Goal: Task Accomplishment & Management: Manage account settings

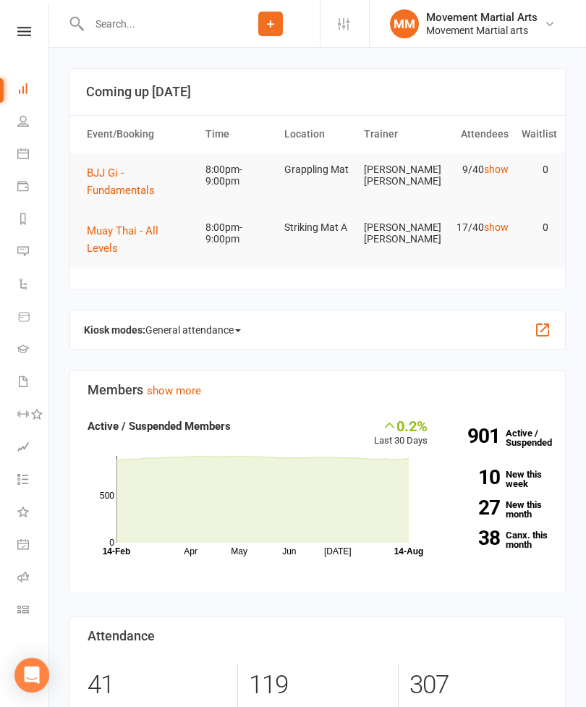
scroll to position [33, 0]
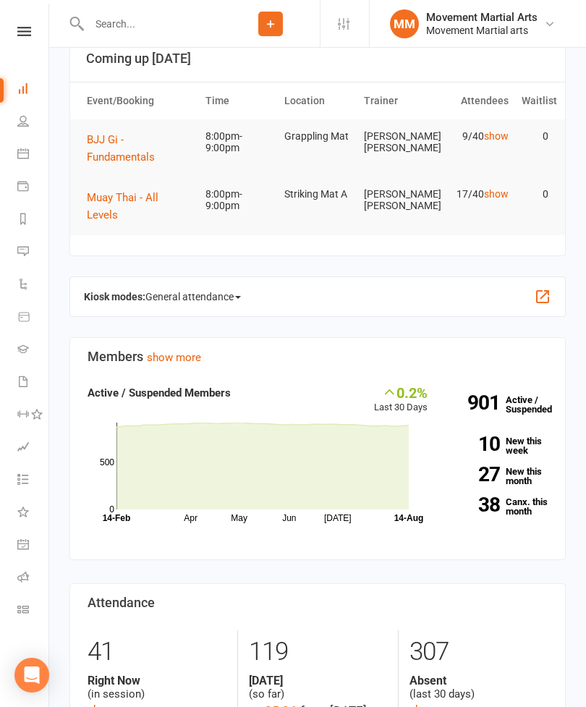
click at [141, 149] on button "BJJ Gi - Fundamentals" at bounding box center [140, 148] width 106 height 35
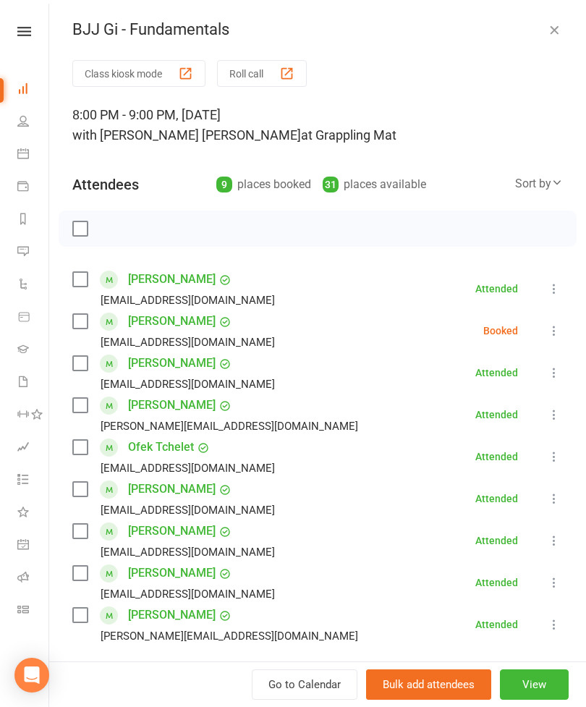
click at [72, 404] on label at bounding box center [79, 405] width 14 height 14
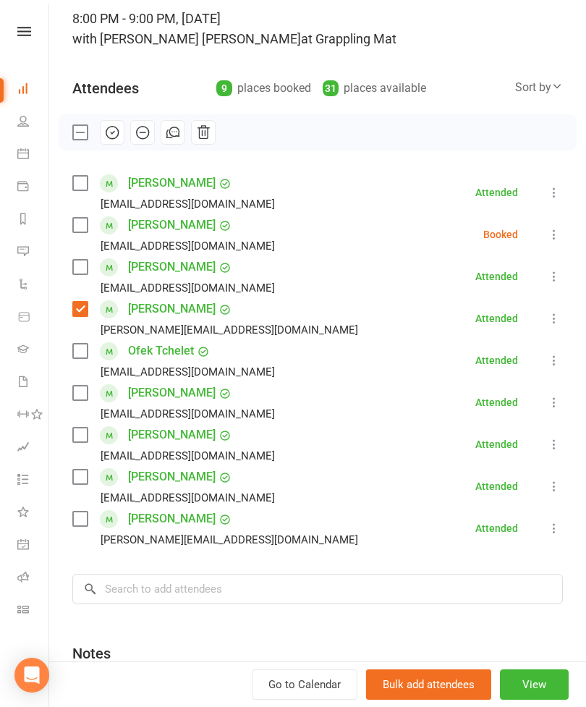
scroll to position [101, 0]
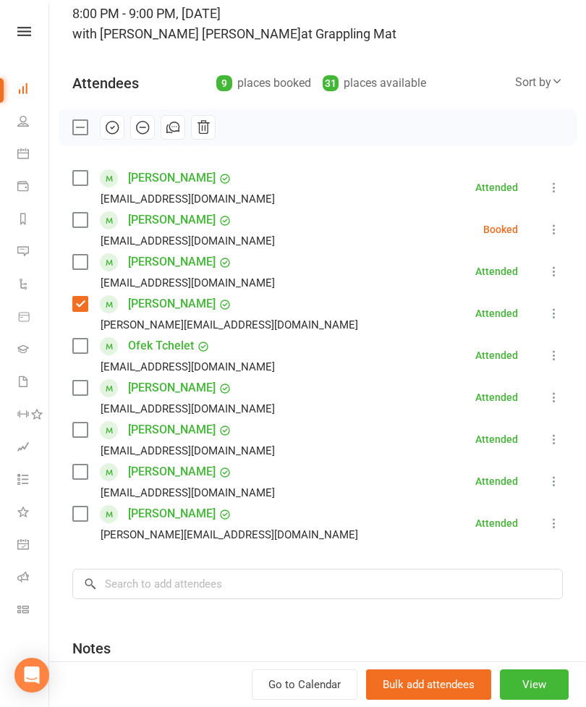
click at [251, 560] on div "Class kiosk mode Roll call 8:00 PM - 9:00 PM, [DATE] with [PERSON_NAME] [PERSON…" at bounding box center [317, 382] width 537 height 846
click at [297, 584] on input "search" at bounding box center [317, 584] width 491 height 30
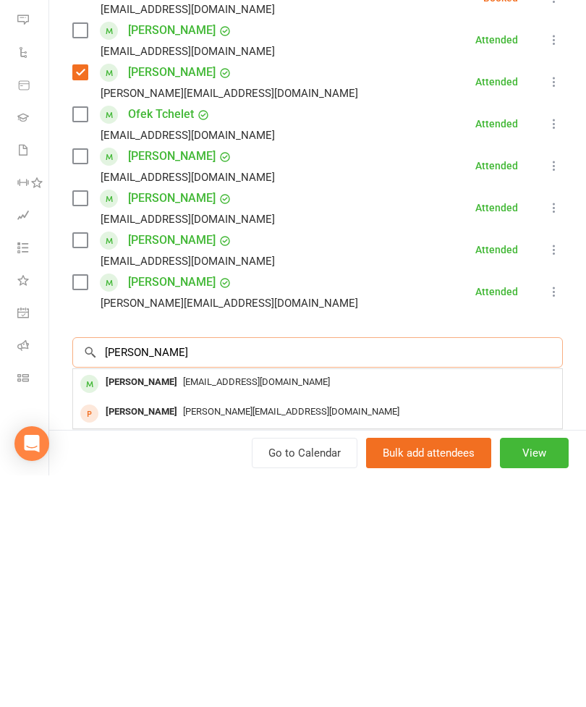
type input "[PERSON_NAME]"
click at [164, 604] on div "[PERSON_NAME]" at bounding box center [141, 614] width 83 height 21
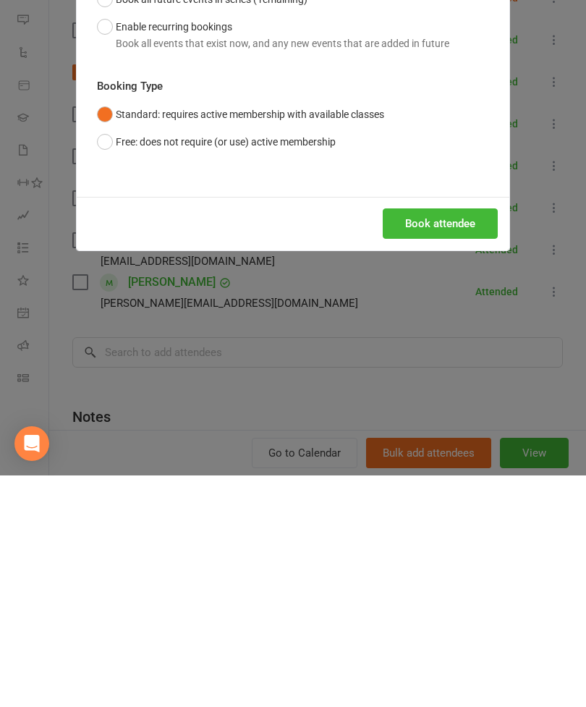
scroll to position [380, 0]
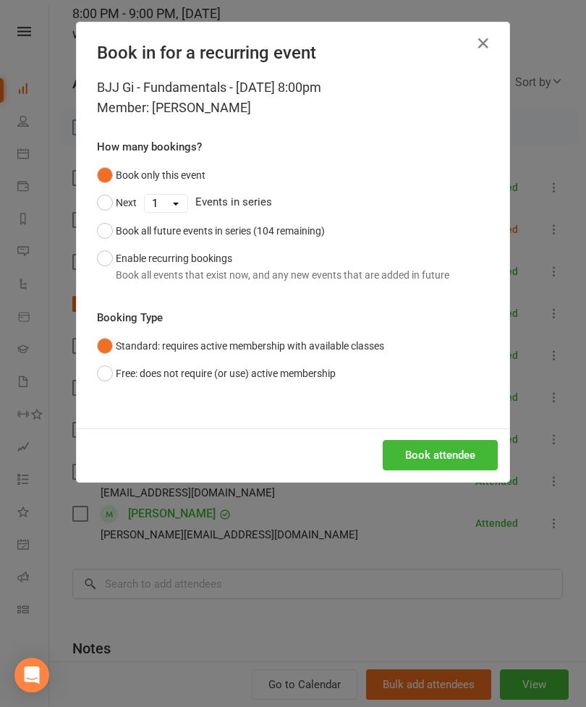
click at [465, 465] on button "Book attendee" at bounding box center [440, 455] width 115 height 30
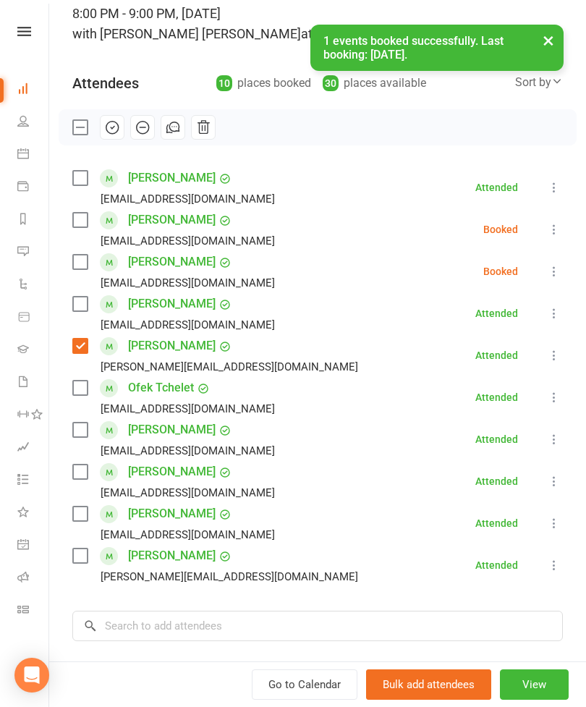
click at [73, 225] on label at bounding box center [79, 220] width 14 height 14
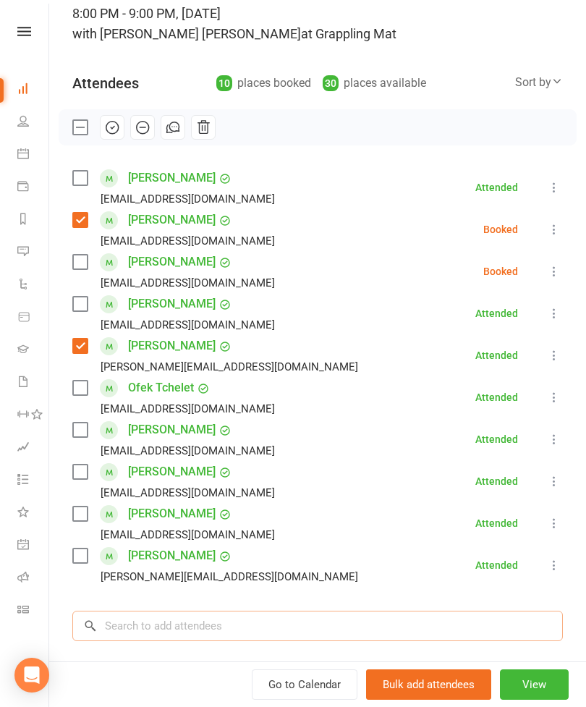
click at [239, 618] on input "search" at bounding box center [317, 626] width 491 height 30
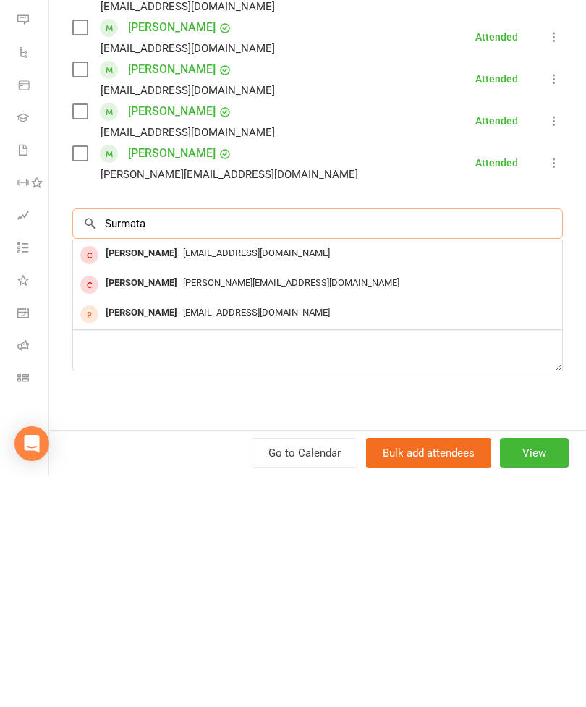
scroll to position [275, 0]
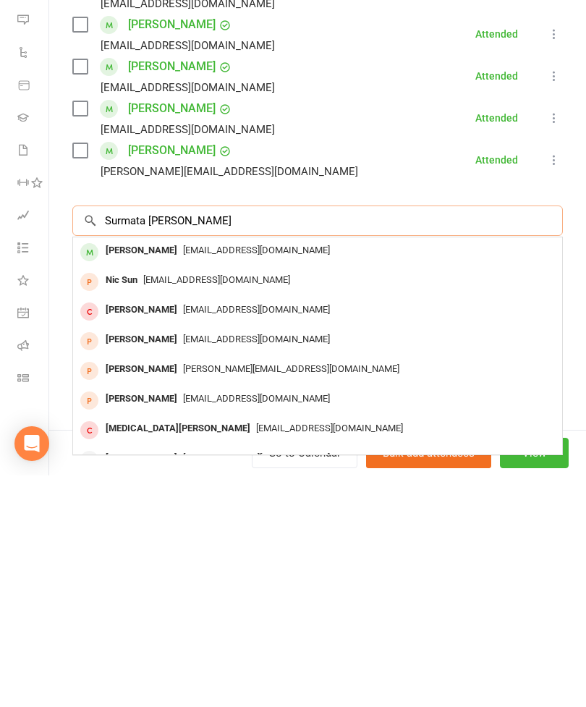
type input "Surmata [PERSON_NAME]"
click at [199, 476] on span "[EMAIL_ADDRESS][DOMAIN_NAME]" at bounding box center [256, 481] width 147 height 11
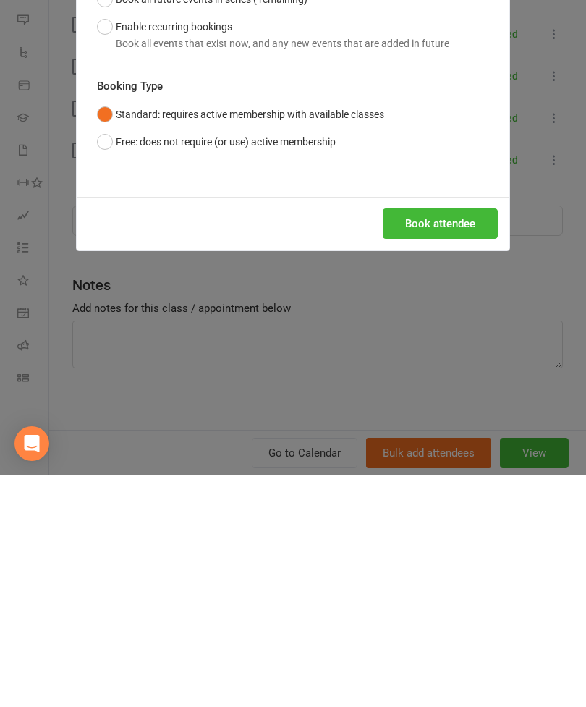
scroll to position [769, 0]
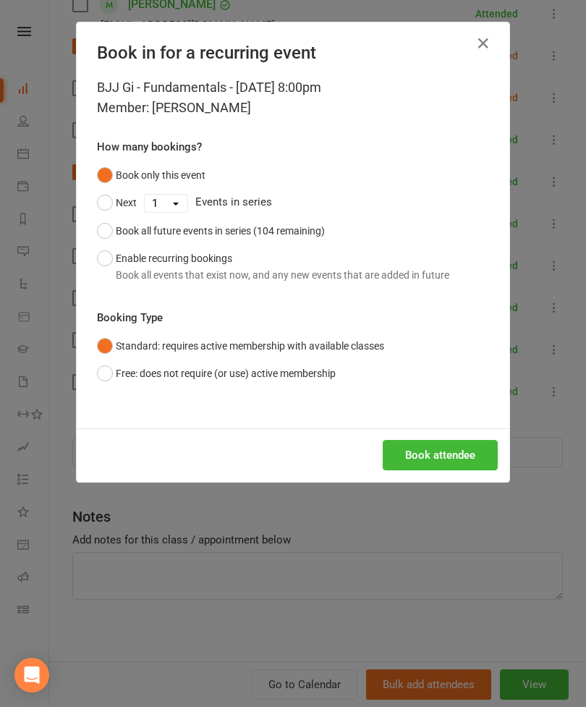
click at [487, 467] on button "Book attendee" at bounding box center [440, 455] width 115 height 30
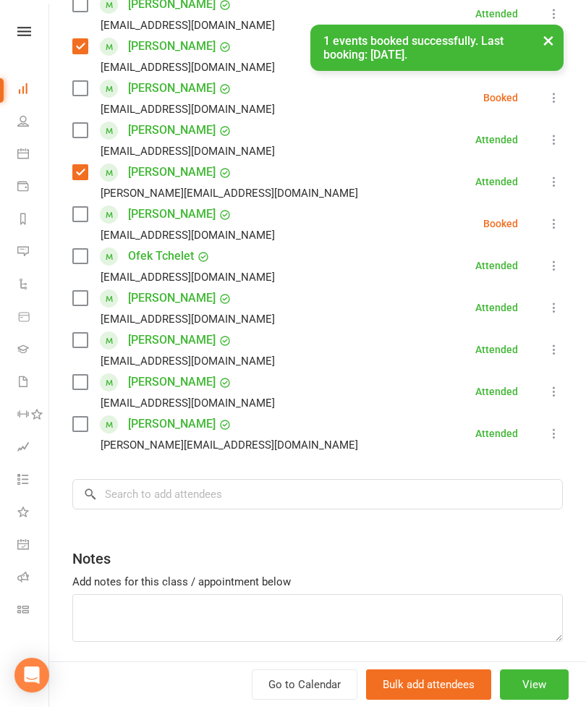
click at [86, 211] on label at bounding box center [79, 214] width 14 height 14
click at [86, 341] on label at bounding box center [79, 340] width 14 height 14
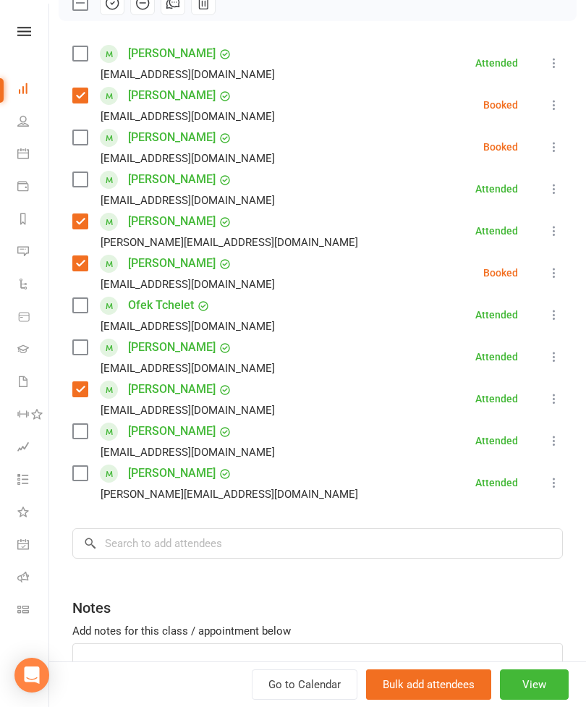
scroll to position [227, 0]
click at [79, 186] on label at bounding box center [79, 179] width 14 height 14
click at [66, 64] on div "Class kiosk mode Roll call 8:00 PM - 9:00 PM, [DATE] with [PERSON_NAME] [PERSON…" at bounding box center [317, 298] width 537 height 930
click at [96, 51] on div "[PERSON_NAME] [EMAIL_ADDRESS][DOMAIN_NAME]" at bounding box center [176, 62] width 209 height 42
click at [94, 51] on div "[PERSON_NAME] [EMAIL_ADDRESS][DOMAIN_NAME]" at bounding box center [176, 62] width 209 height 42
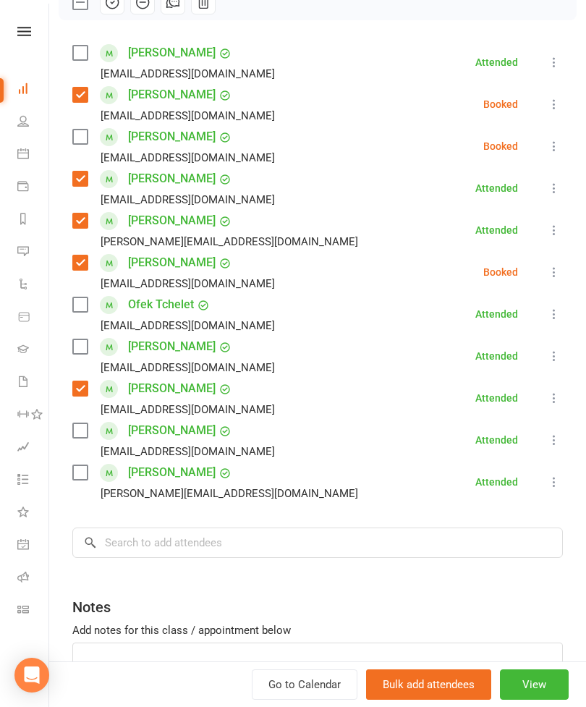
click at [70, 48] on div "Class kiosk mode Roll call 8:00 PM - 9:00 PM, [DATE] with [PERSON_NAME] [PERSON…" at bounding box center [317, 298] width 537 height 930
click at [82, 50] on label at bounding box center [79, 53] width 14 height 14
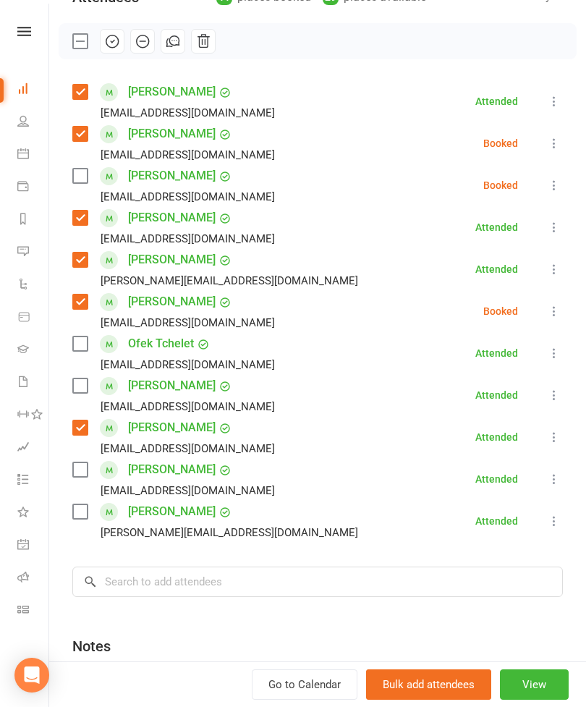
scroll to position [169, 0]
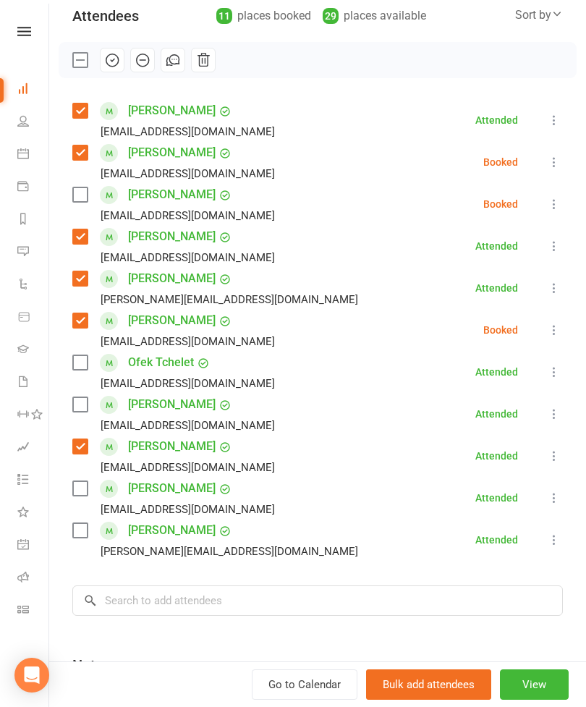
click at [87, 370] on label at bounding box center [79, 363] width 14 height 14
click at [552, 416] on icon at bounding box center [554, 414] width 14 height 14
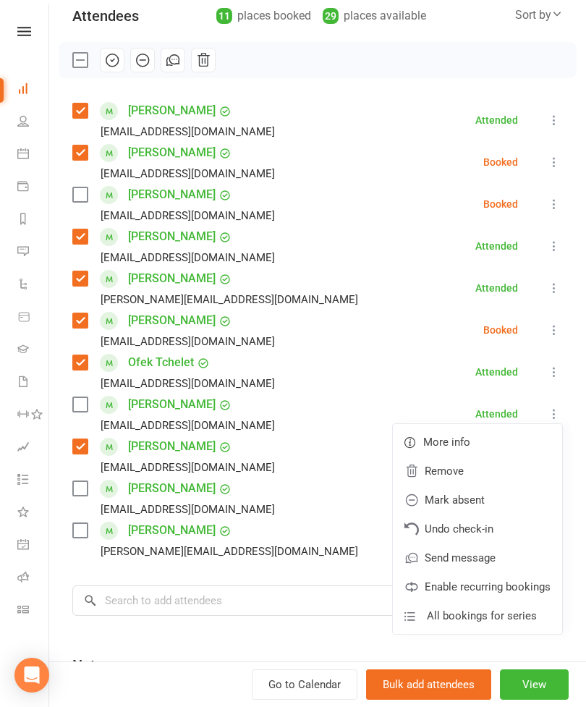
click at [472, 469] on link "Remove" at bounding box center [477, 471] width 169 height 29
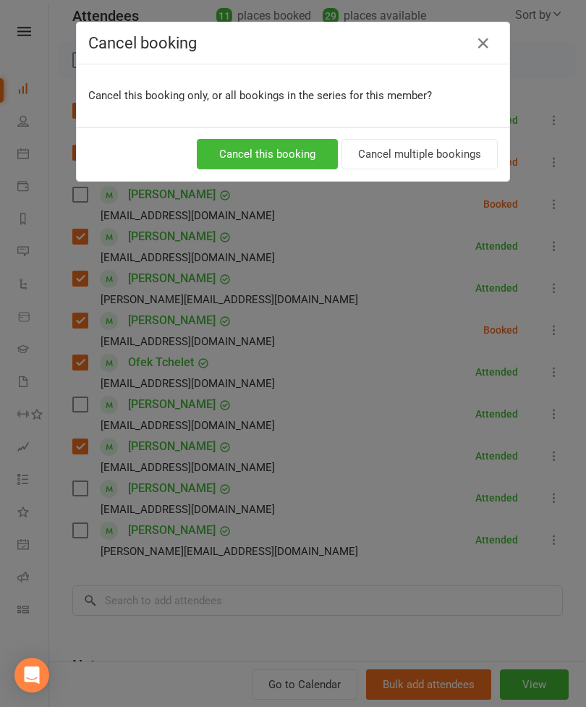
click at [309, 167] on button "Cancel this booking" at bounding box center [267, 154] width 141 height 30
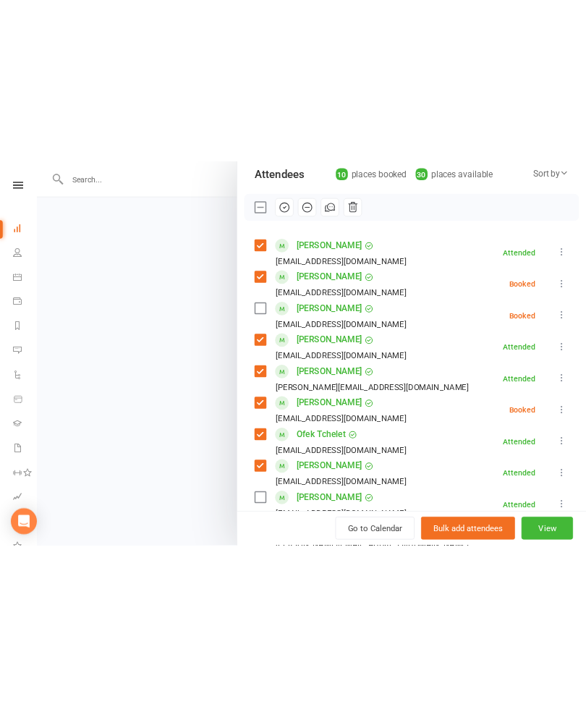
scroll to position [769, 0]
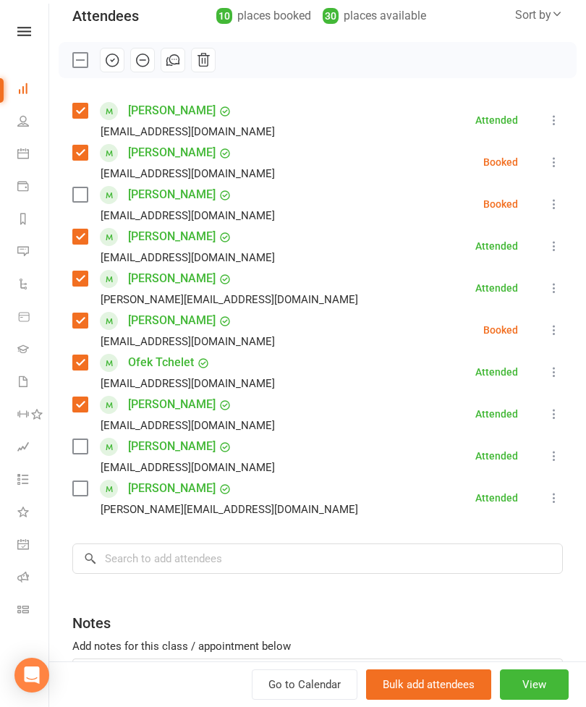
click at [81, 495] on label at bounding box center [79, 488] width 14 height 14
click at [558, 462] on icon at bounding box center [554, 456] width 14 height 14
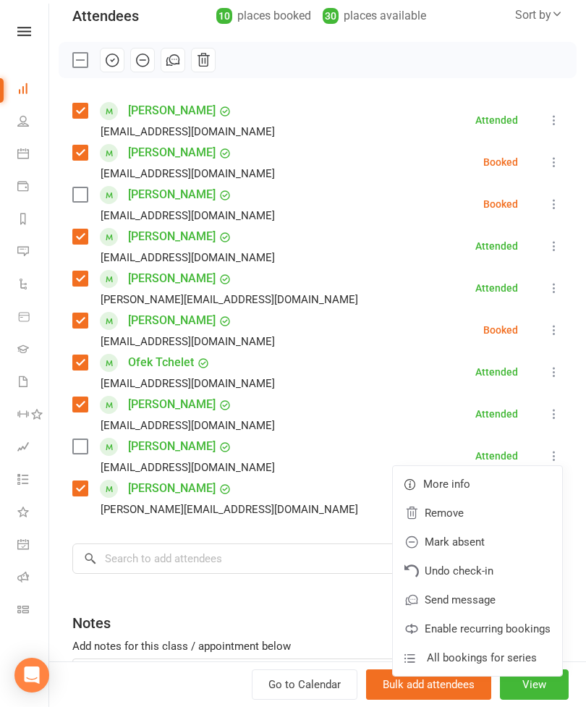
click at [453, 517] on link "Remove" at bounding box center [477, 513] width 169 height 29
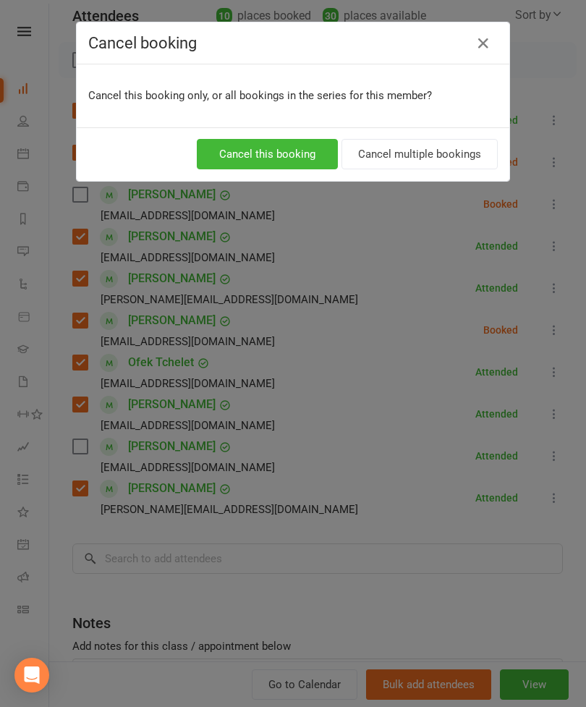
click at [290, 156] on button "Cancel this booking" at bounding box center [267, 154] width 141 height 30
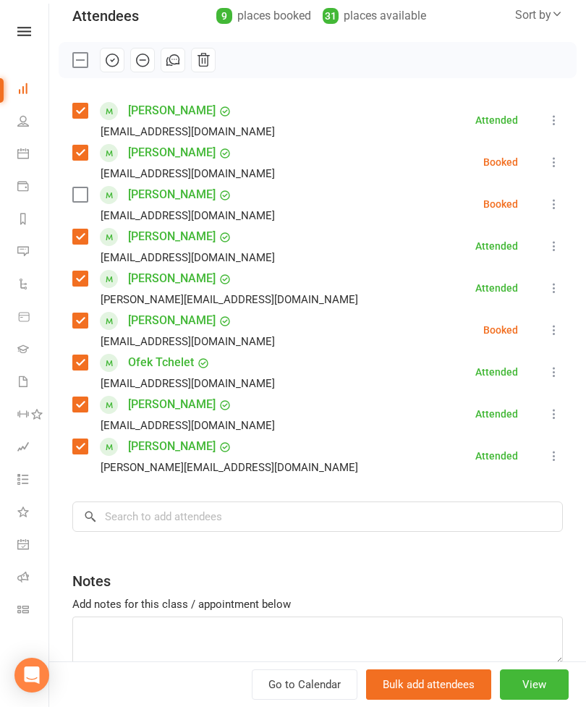
click at [561, 207] on icon at bounding box center [554, 204] width 14 height 14
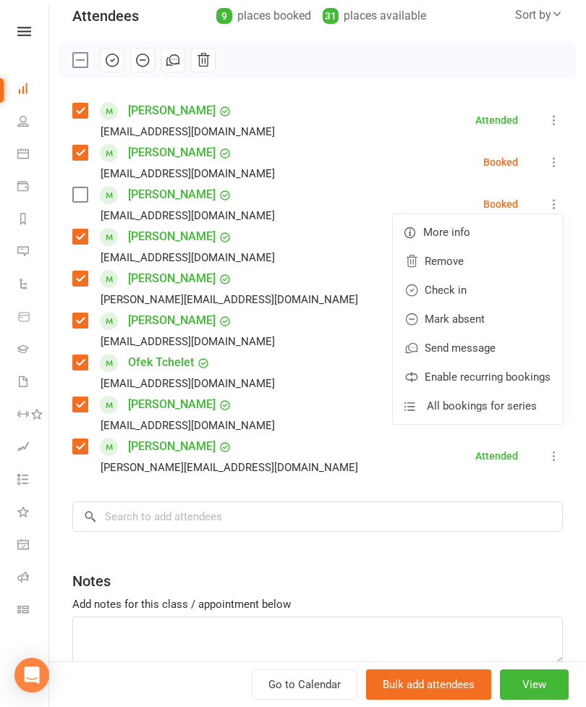
click at [485, 256] on link "Remove" at bounding box center [477, 261] width 169 height 29
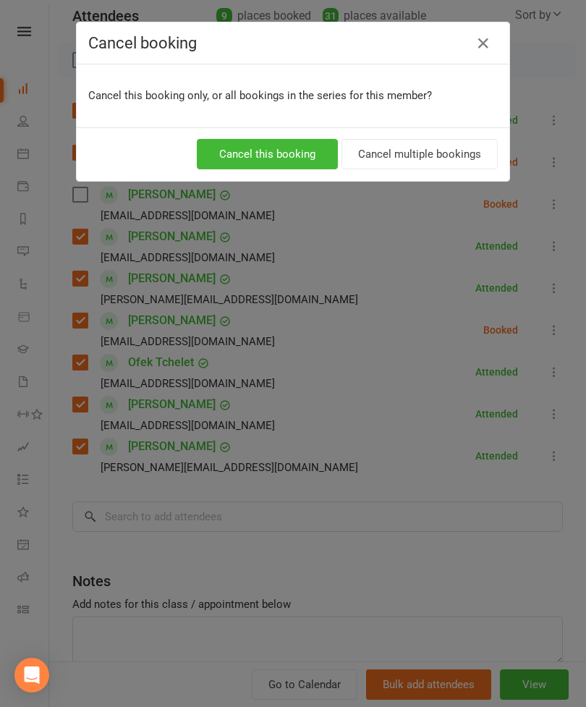
click at [252, 167] on button "Cancel this booking" at bounding box center [267, 154] width 141 height 30
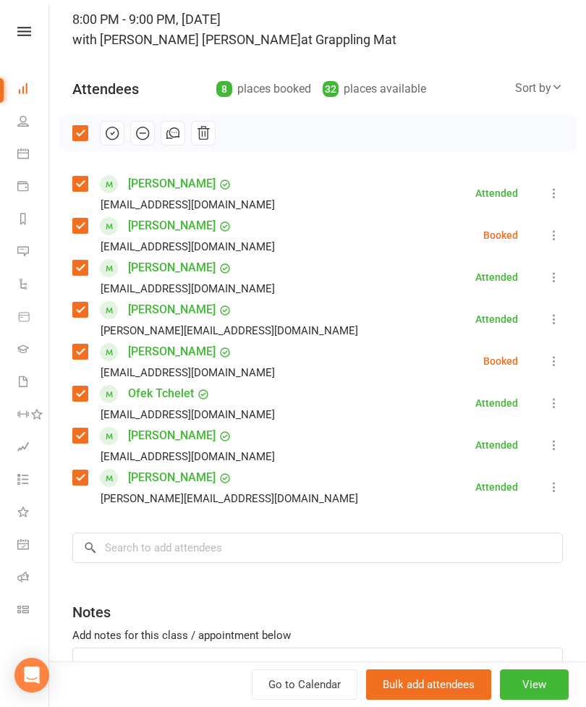
scroll to position [95, 0]
click at [111, 139] on icon "button" at bounding box center [112, 134] width 16 height 16
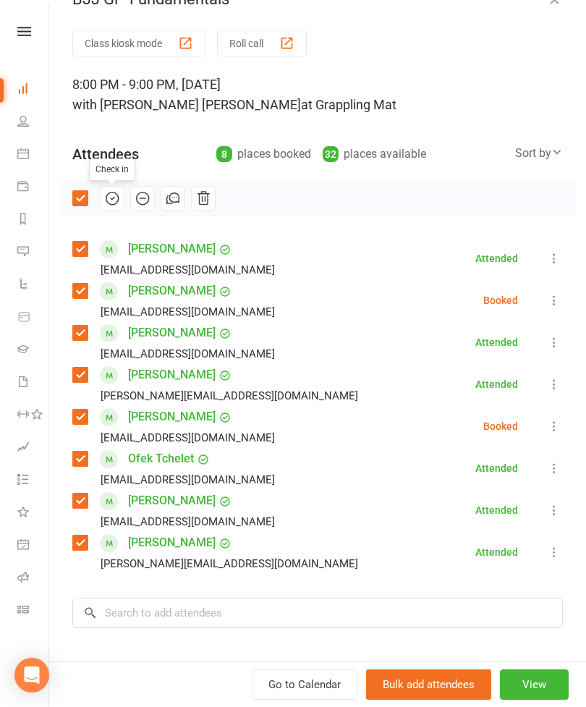
scroll to position [22, 0]
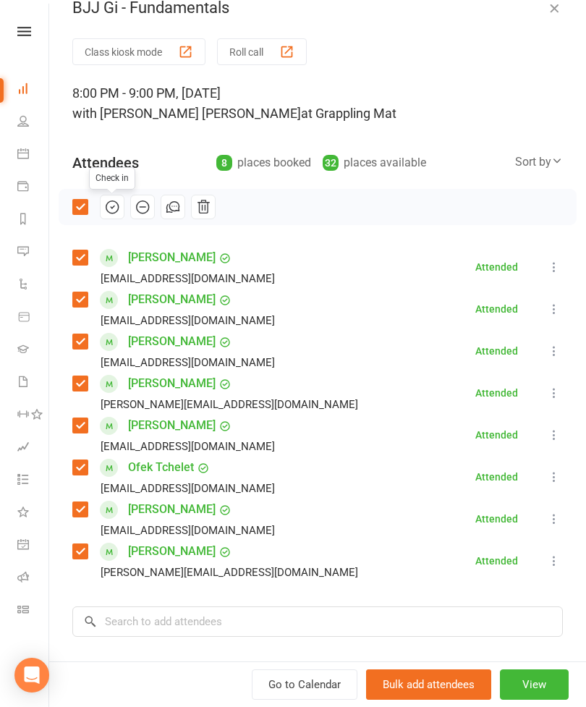
click at [553, 16] on button "button" at bounding box center [554, 7] width 17 height 17
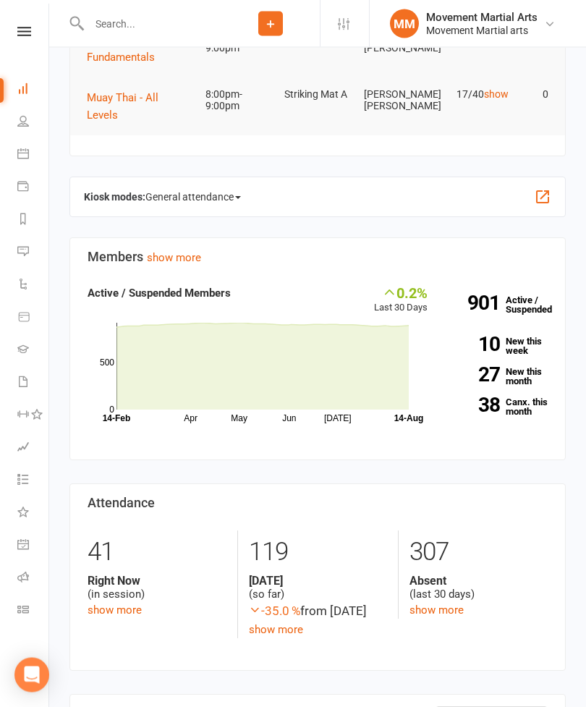
scroll to position [0, 0]
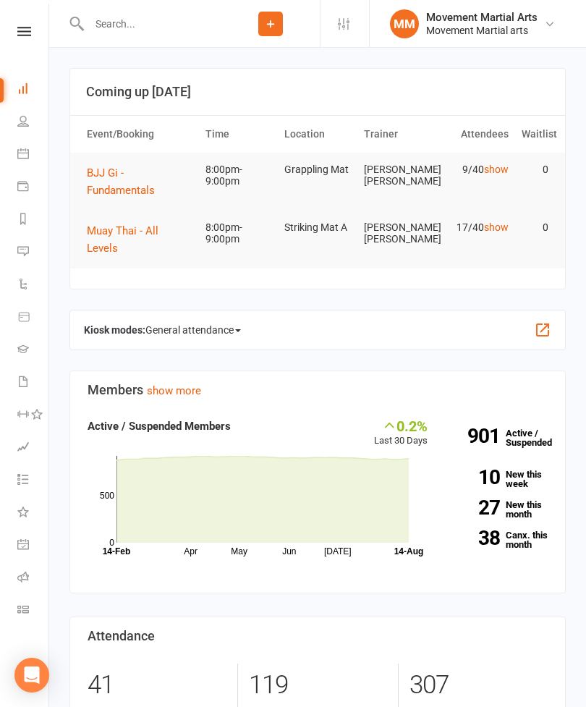
click at [159, 228] on span "Muay Thai - All Levels" at bounding box center [123, 239] width 72 height 30
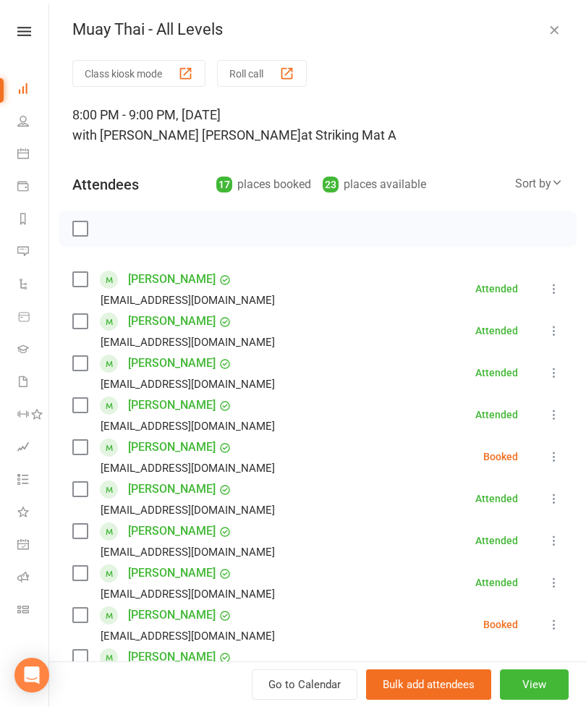
click at [85, 495] on label at bounding box center [79, 489] width 14 height 14
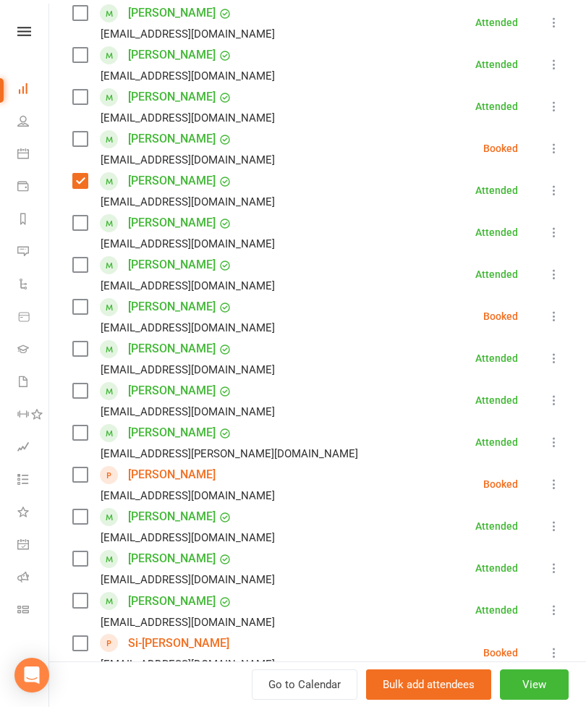
scroll to position [376, 0]
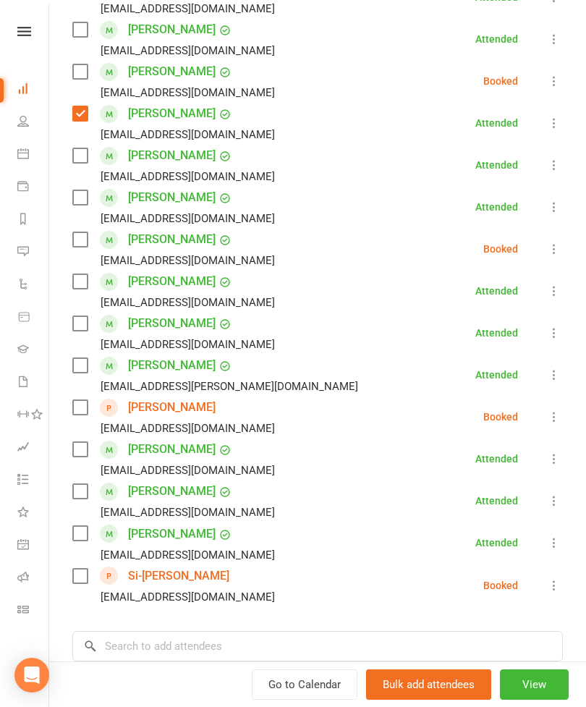
click at [85, 488] on label at bounding box center [79, 491] width 14 height 14
click at [79, 359] on label at bounding box center [79, 365] width 14 height 14
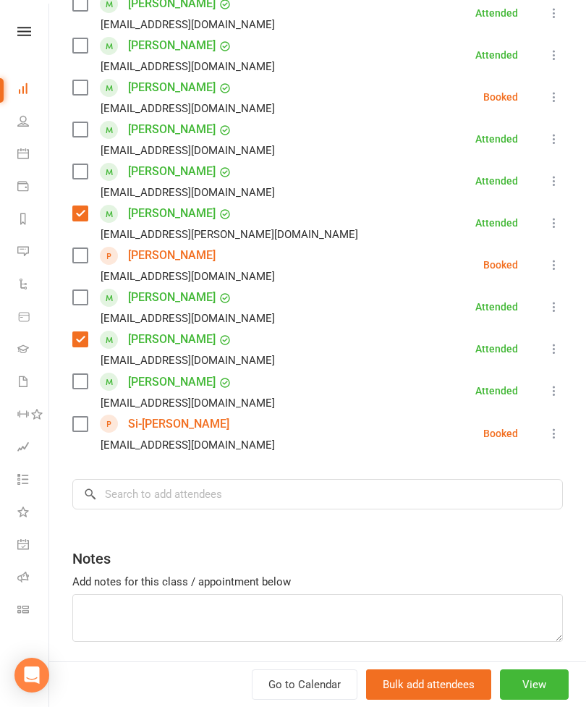
scroll to position [532, 0]
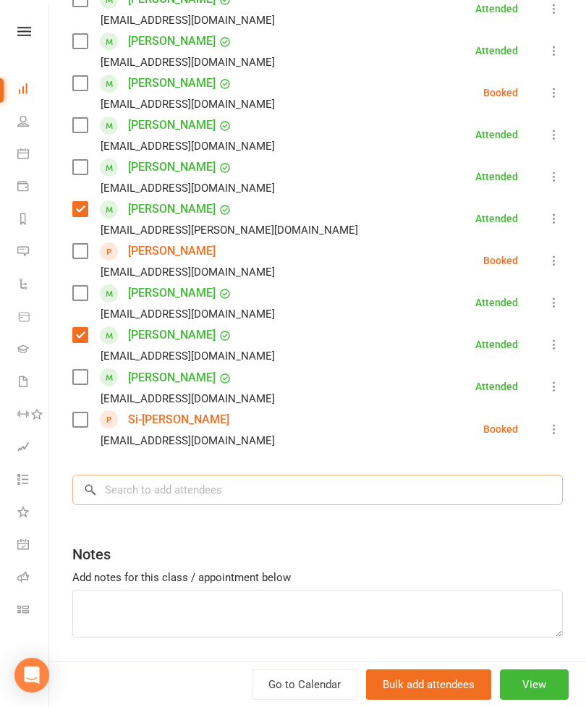
click at [216, 481] on input "search" at bounding box center [317, 490] width 491 height 30
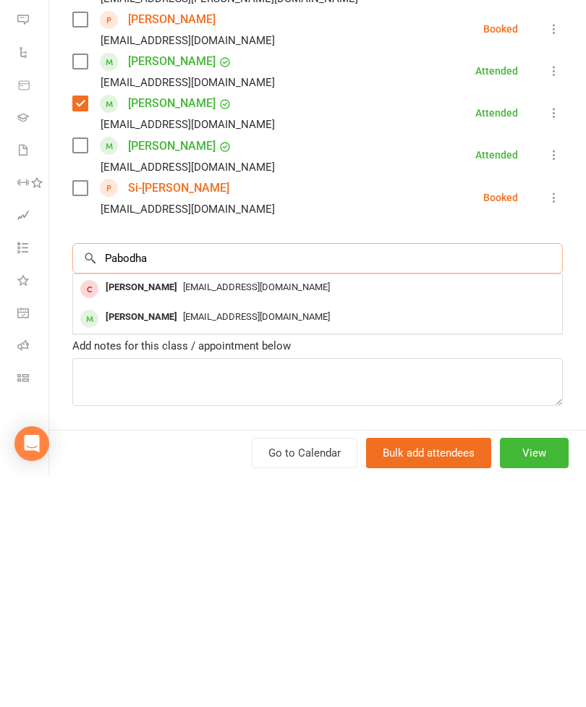
type input "Pabodha"
click at [201, 543] on span "[EMAIL_ADDRESS][DOMAIN_NAME]" at bounding box center [256, 548] width 147 height 11
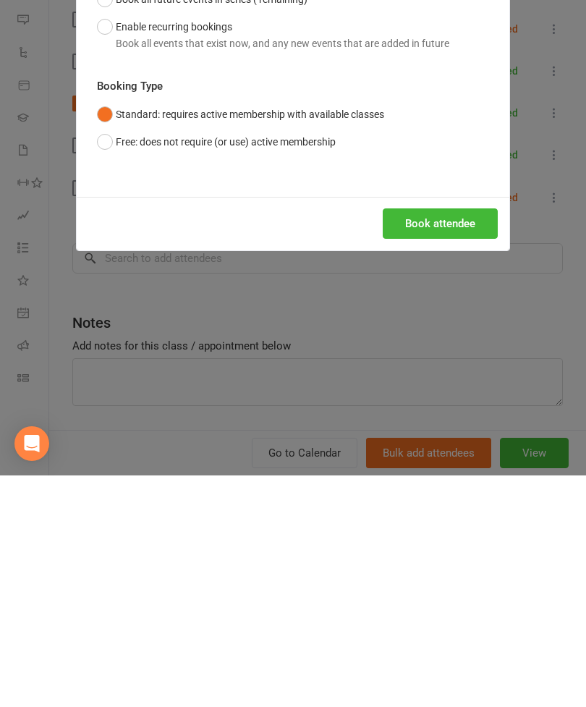
scroll to position [252, 0]
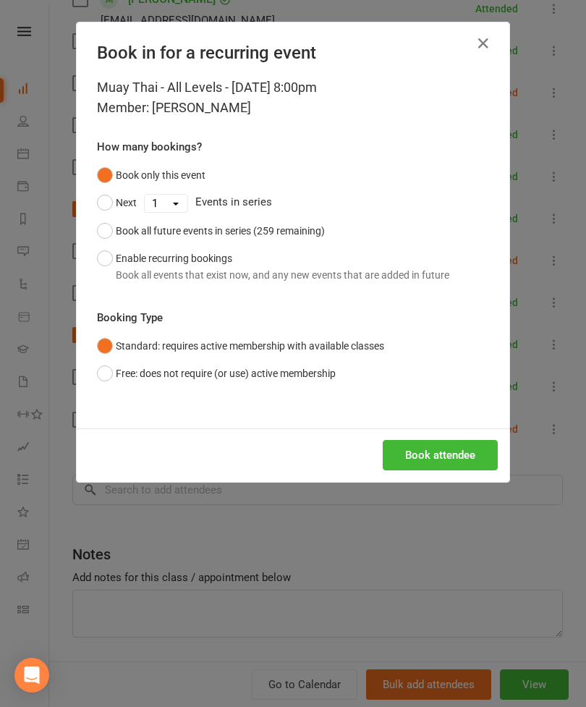
click at [442, 440] on button "Book attendee" at bounding box center [440, 455] width 115 height 30
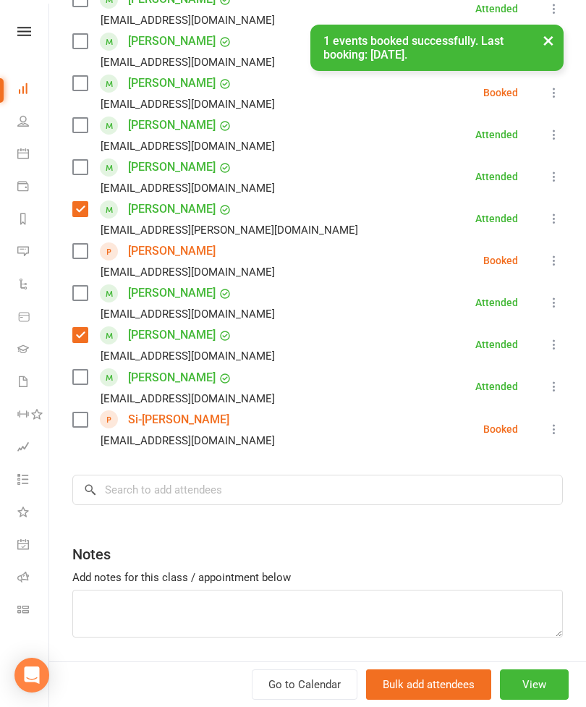
click at [449, 456] on div "Book in for a recurring event Muay Thai - All Levels - [DATE] 8:00pm Member: [P…" at bounding box center [293, 353] width 586 height 707
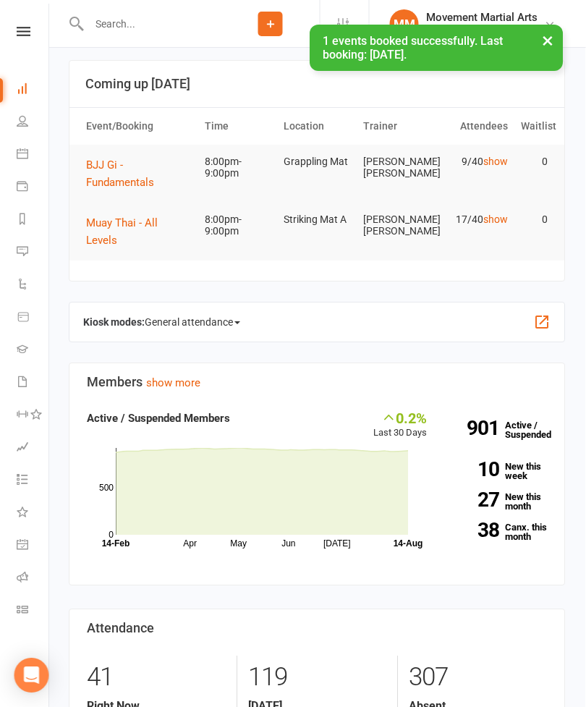
scroll to position [8, 0]
click at [159, 227] on span "Muay Thai - All Levels" at bounding box center [123, 231] width 72 height 30
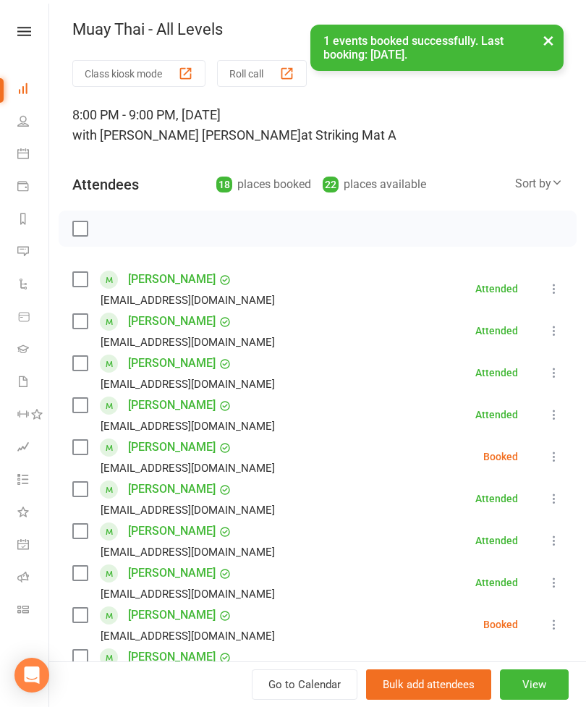
click at [85, 497] on label at bounding box center [79, 489] width 14 height 14
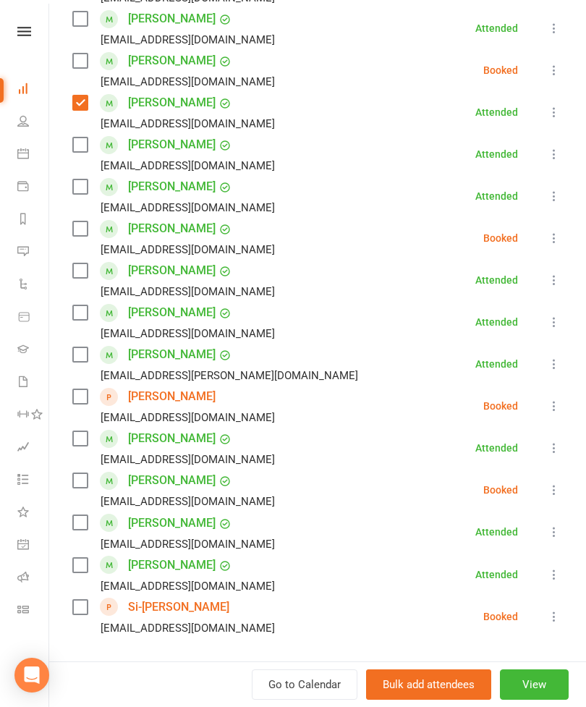
scroll to position [390, 0]
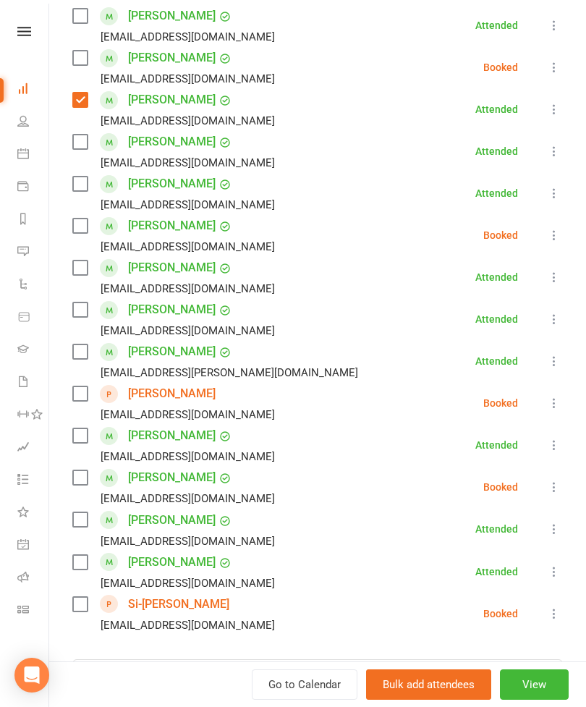
click at [86, 516] on label at bounding box center [79, 520] width 14 height 14
click at [78, 356] on label at bounding box center [79, 352] width 14 height 14
click at [82, 482] on label at bounding box center [79, 478] width 14 height 14
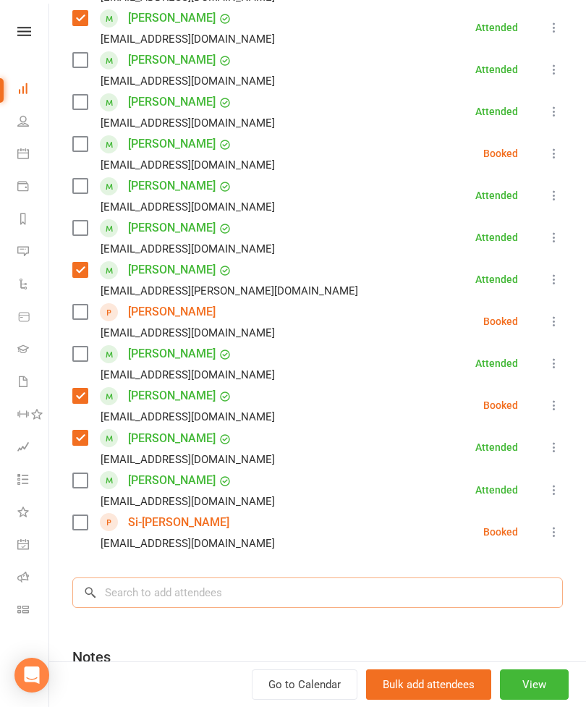
click at [216, 605] on input "search" at bounding box center [317, 593] width 491 height 30
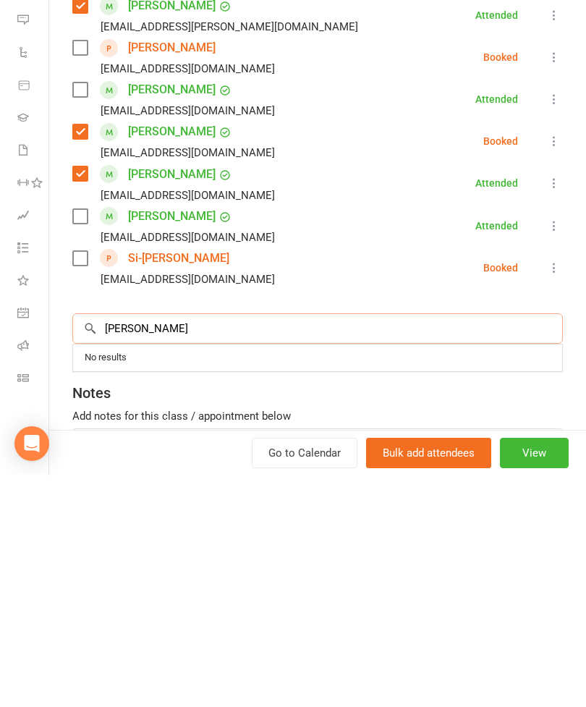
scroll to position [510, 0]
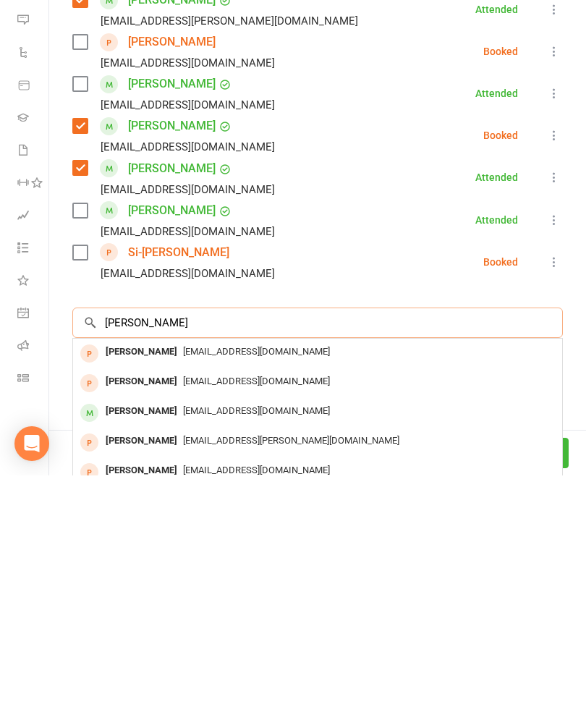
type input "[PERSON_NAME]"
click at [206, 578] on span "[EMAIL_ADDRESS][DOMAIN_NAME]" at bounding box center [256, 583] width 147 height 11
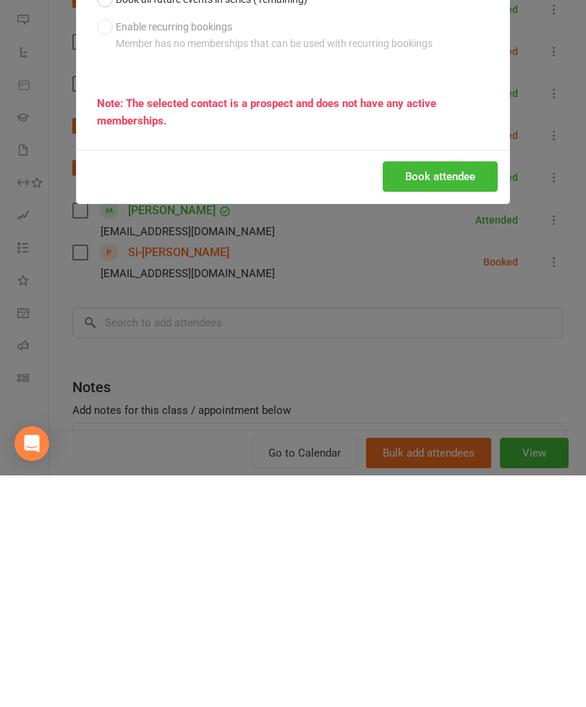
scroll to position [363, 0]
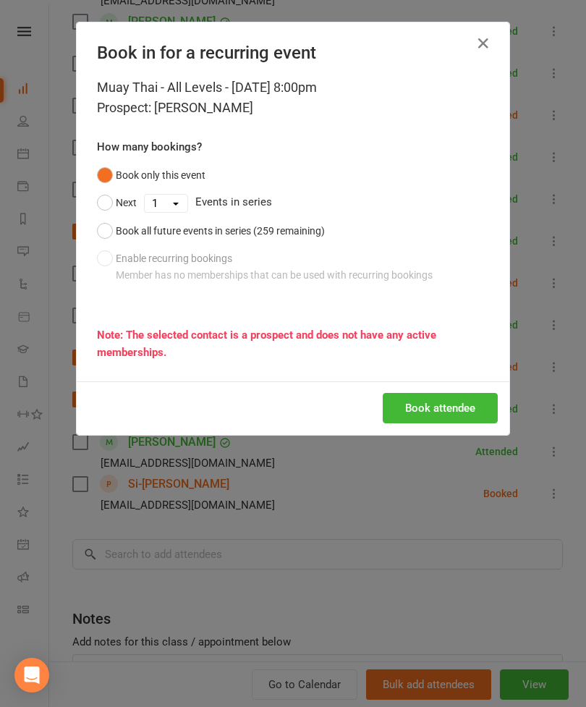
click at [447, 407] on button "Book attendee" at bounding box center [440, 408] width 115 height 30
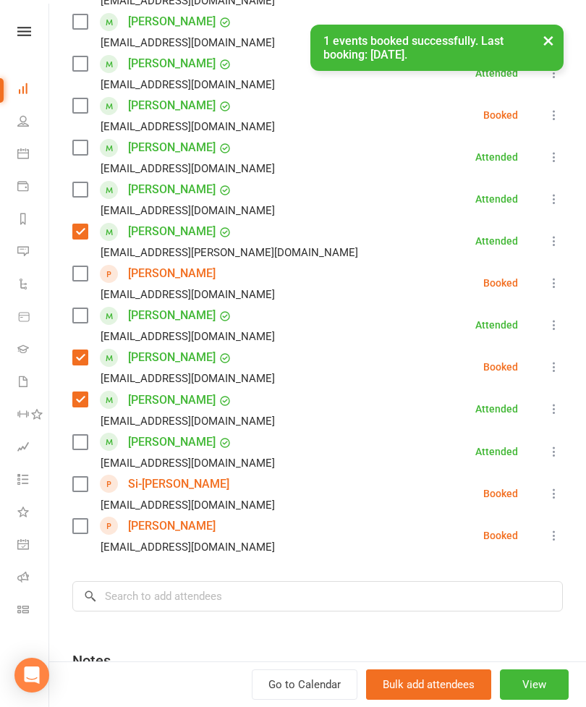
click at [83, 531] on label at bounding box center [79, 526] width 14 height 14
click at [172, 600] on input "search" at bounding box center [317, 596] width 491 height 30
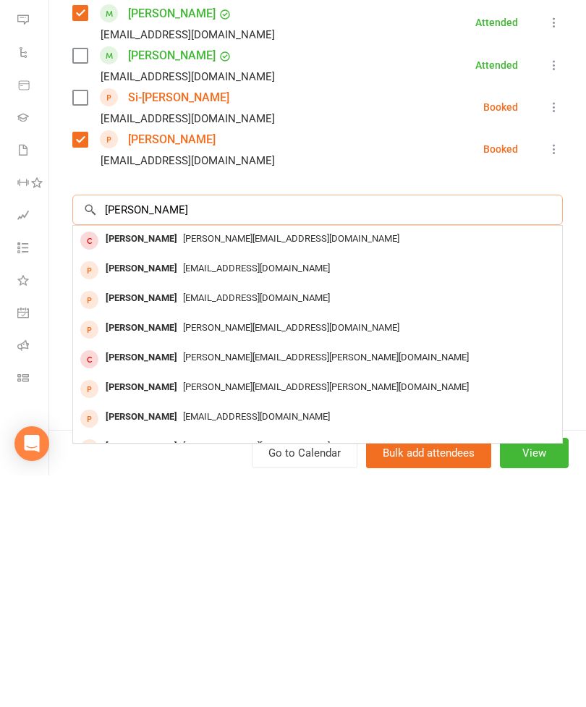
scroll to position [665, 0]
type input "J"
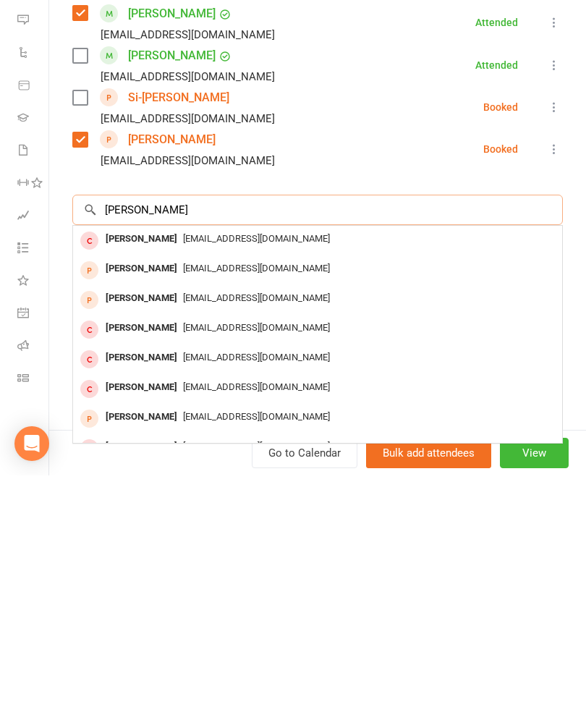
type input "[PERSON_NAME]"
click at [183, 643] on span "[EMAIL_ADDRESS][DOMAIN_NAME]" at bounding box center [256, 648] width 147 height 11
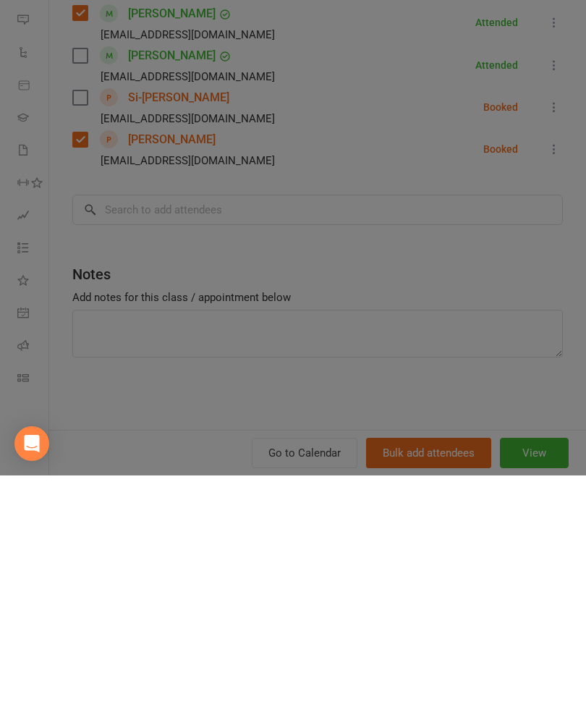
scroll to position [721, 0]
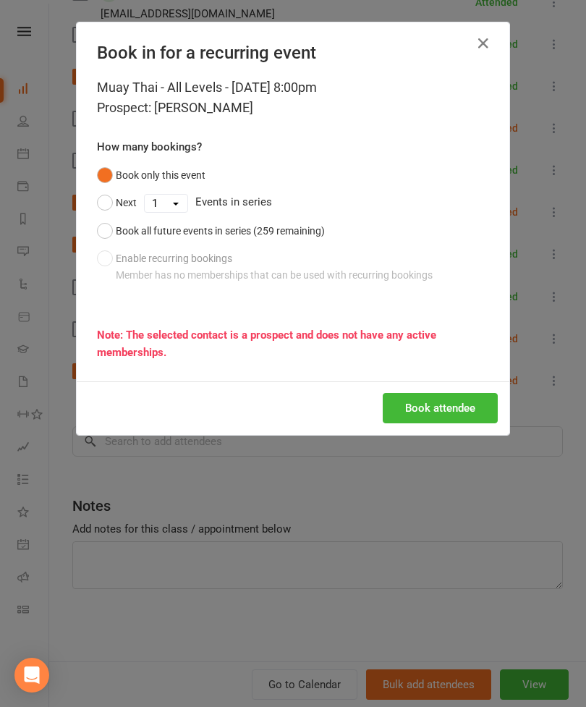
click at [458, 408] on button "Book attendee" at bounding box center [440, 408] width 115 height 30
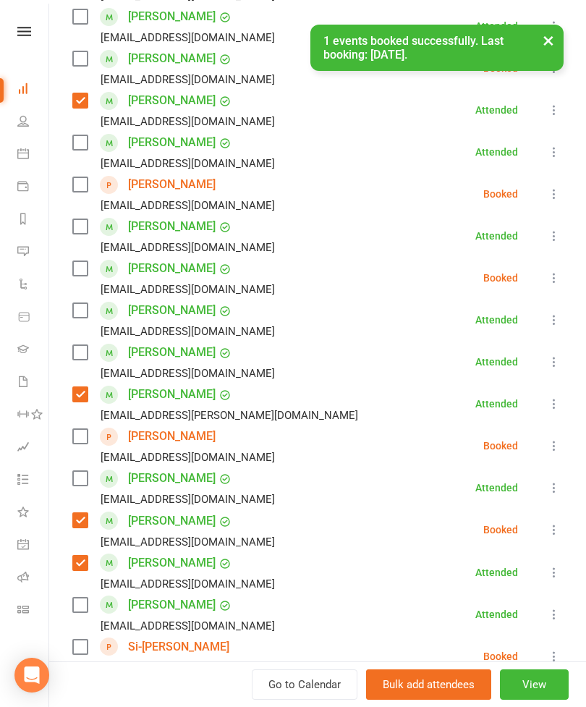
scroll to position [392, 0]
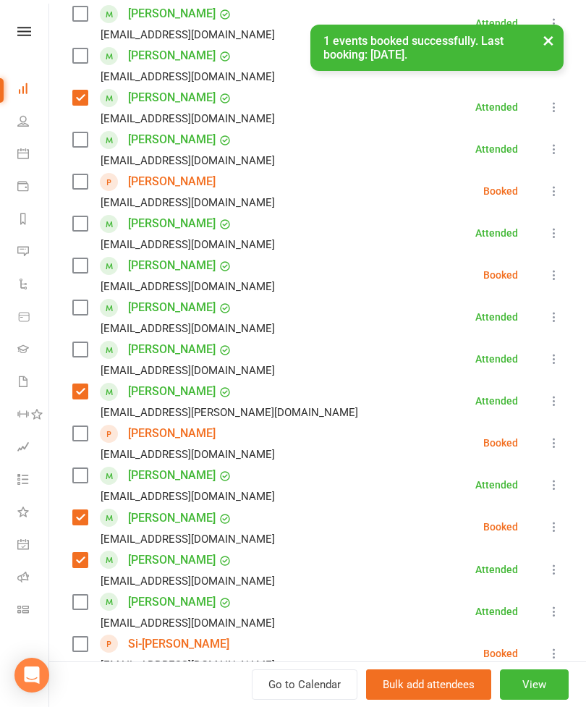
click at [82, 189] on label at bounding box center [79, 181] width 14 height 14
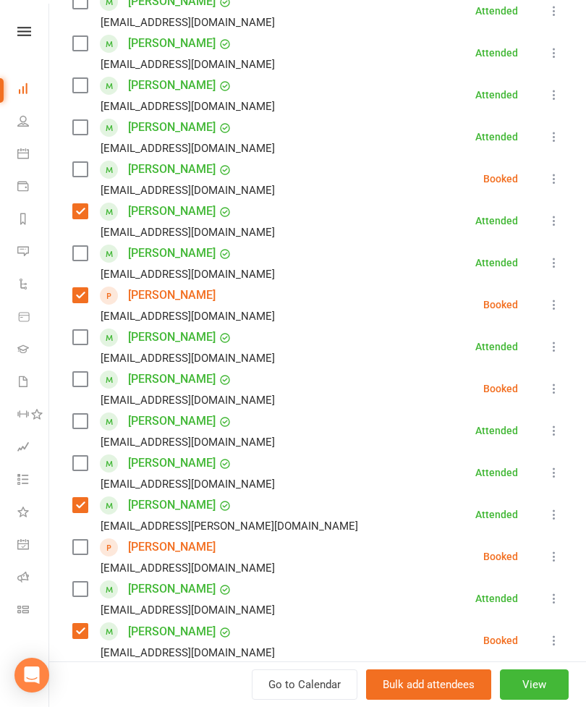
scroll to position [274, 0]
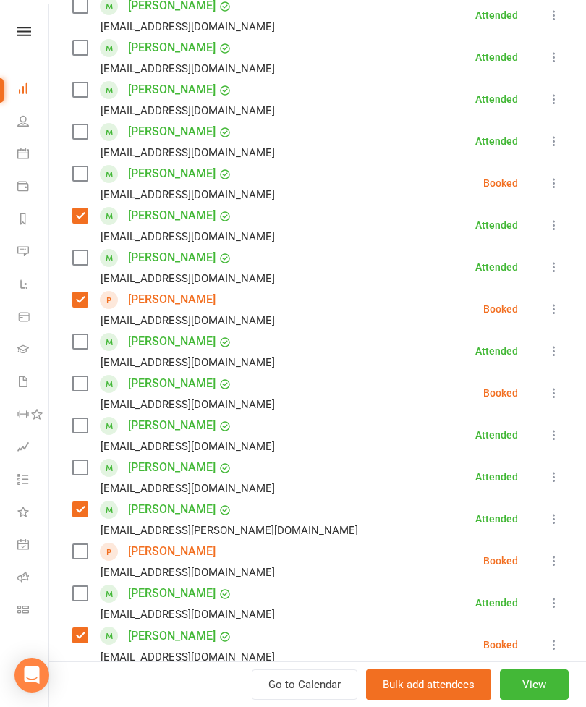
click at [77, 137] on label at bounding box center [79, 132] width 14 height 14
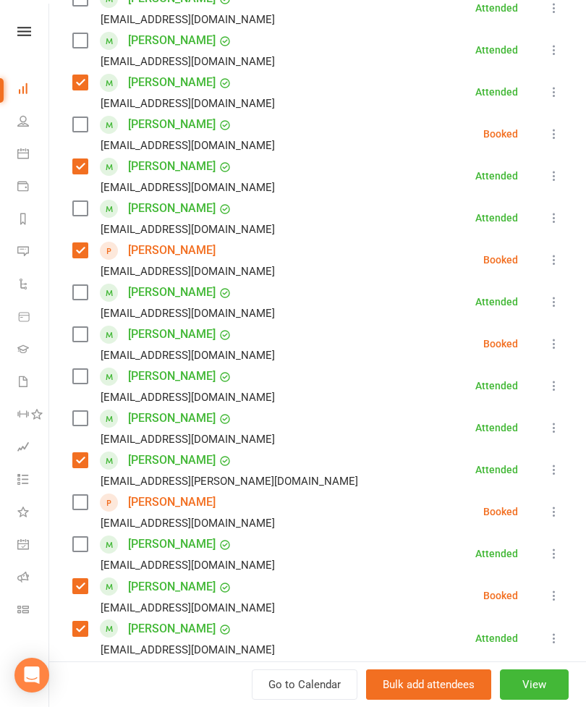
scroll to position [324, 0]
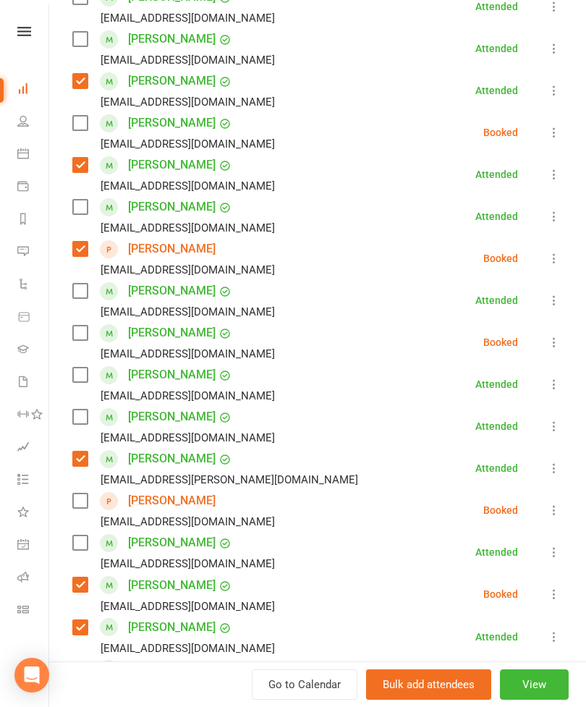
click at [85, 382] on label at bounding box center [79, 375] width 14 height 14
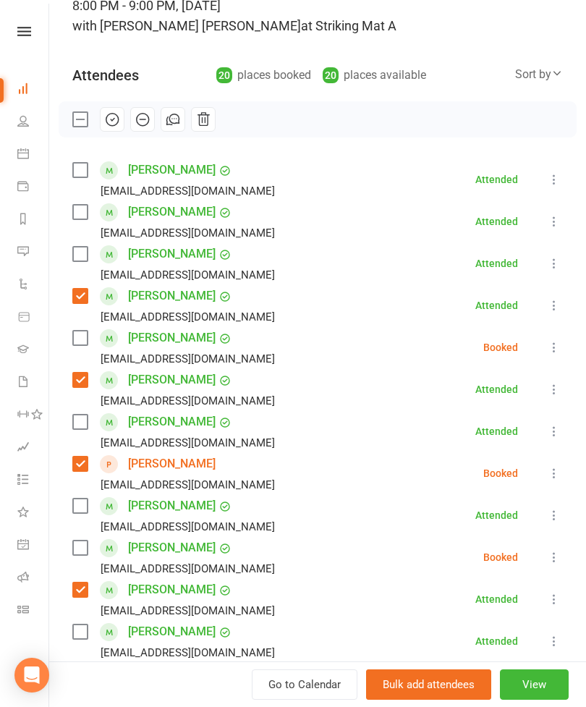
scroll to position [104, 0]
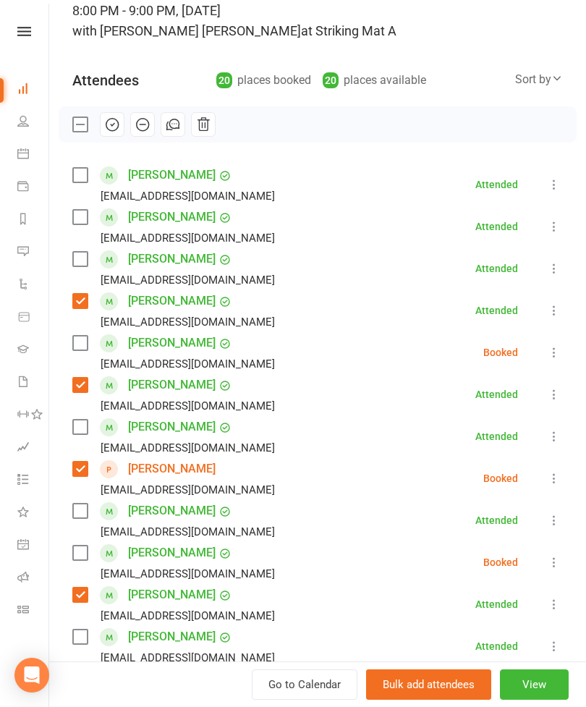
click at [84, 222] on label at bounding box center [79, 217] width 14 height 14
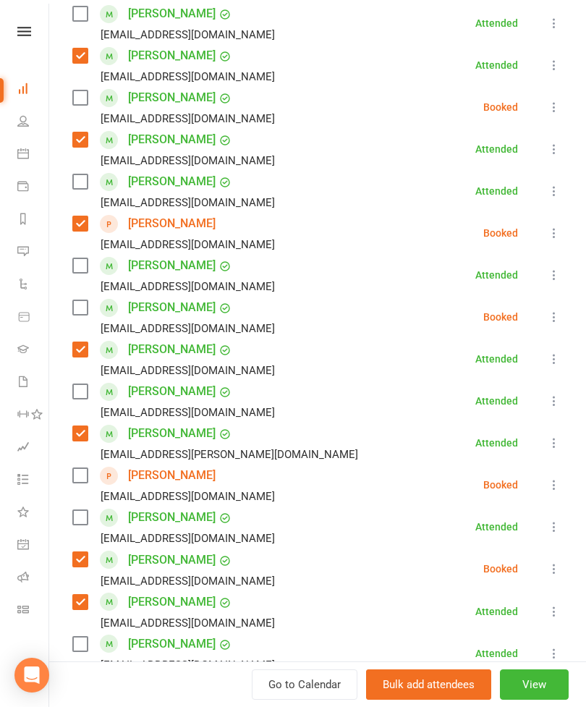
scroll to position [365, 0]
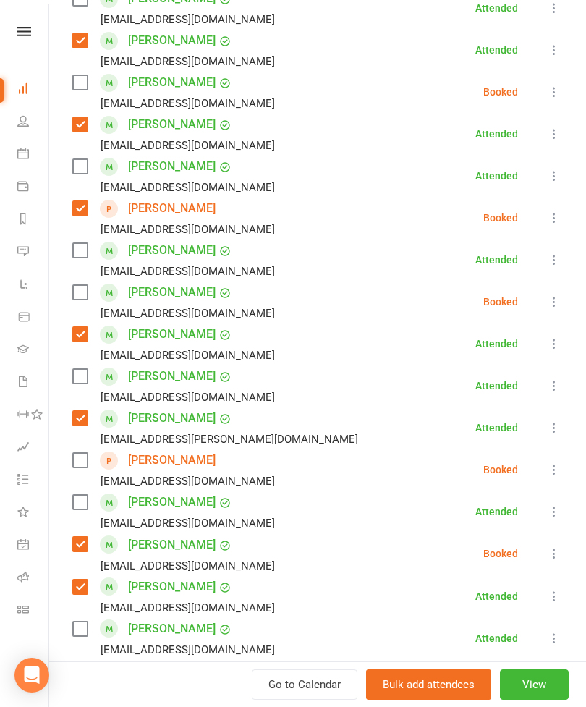
click at [83, 500] on label at bounding box center [79, 502] width 14 height 14
click at [82, 384] on label at bounding box center [79, 376] width 14 height 14
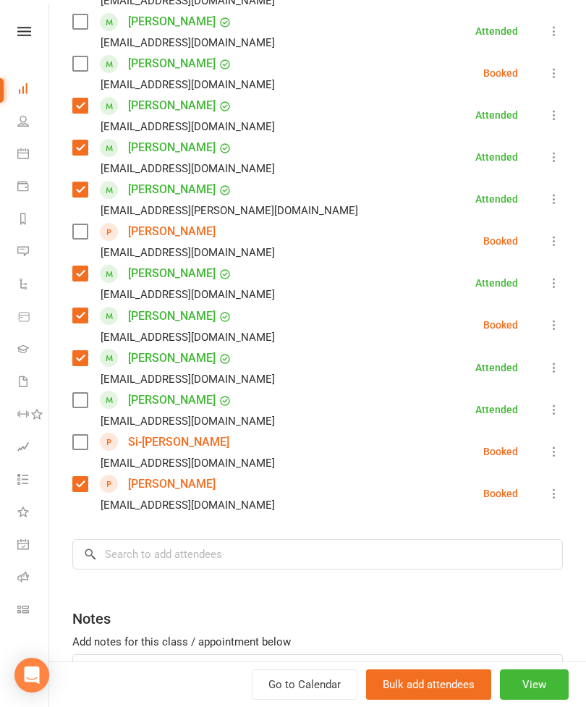
scroll to position [690, 0]
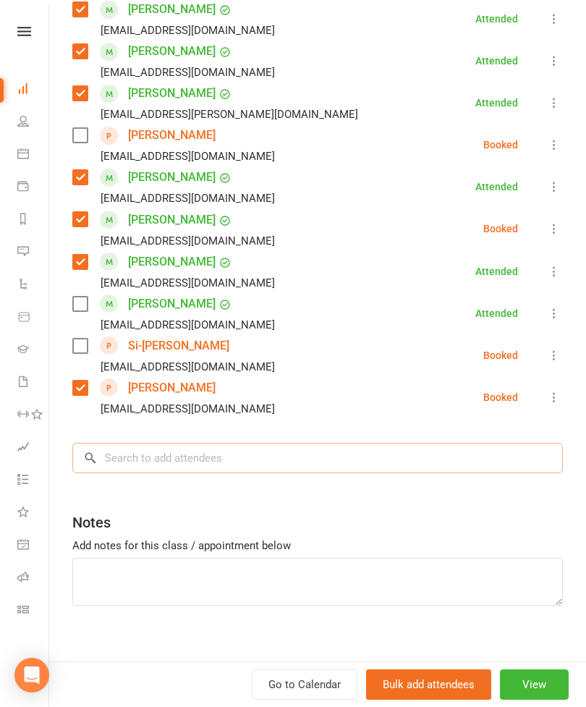
click at [296, 458] on input "search" at bounding box center [317, 458] width 491 height 30
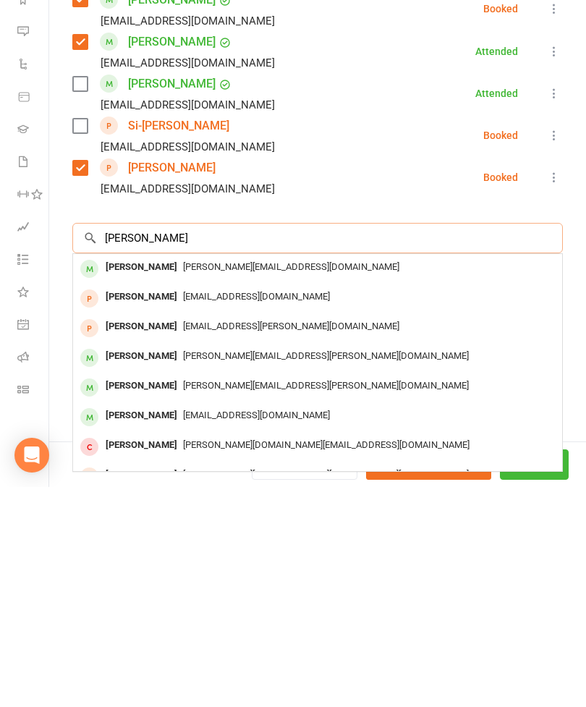
type input "[PERSON_NAME]"
click at [191, 571] on span "[PERSON_NAME][EMAIL_ADDRESS][PERSON_NAME][DOMAIN_NAME]" at bounding box center [326, 576] width 286 height 11
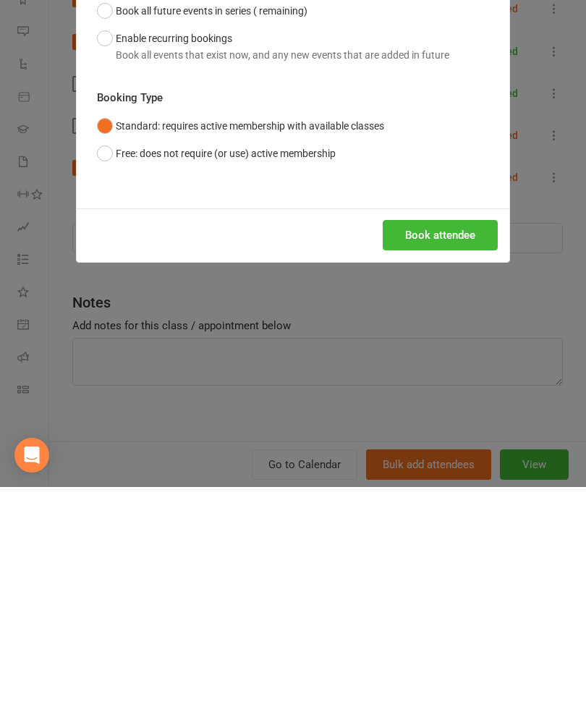
scroll to position [941, 0]
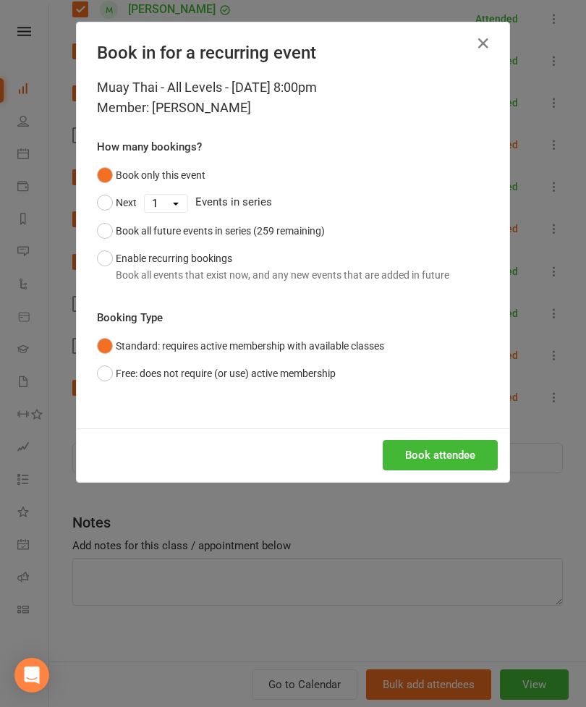
click at [415, 460] on button "Book attendee" at bounding box center [440, 455] width 115 height 30
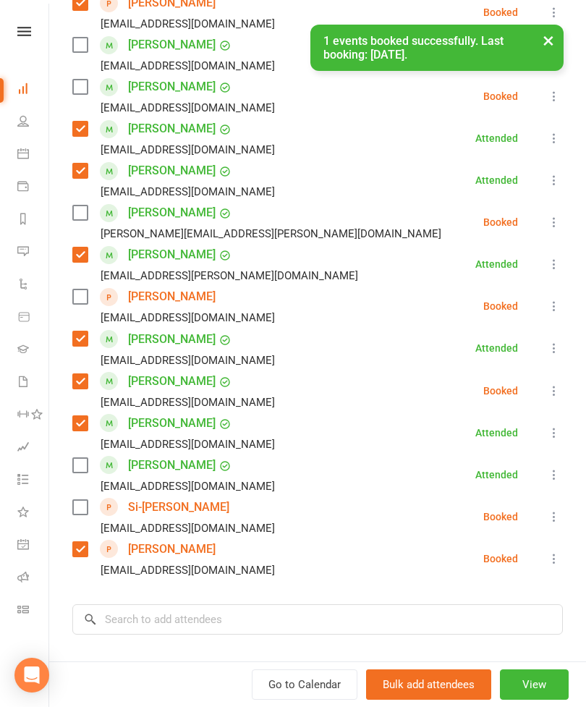
scroll to position [571, 0]
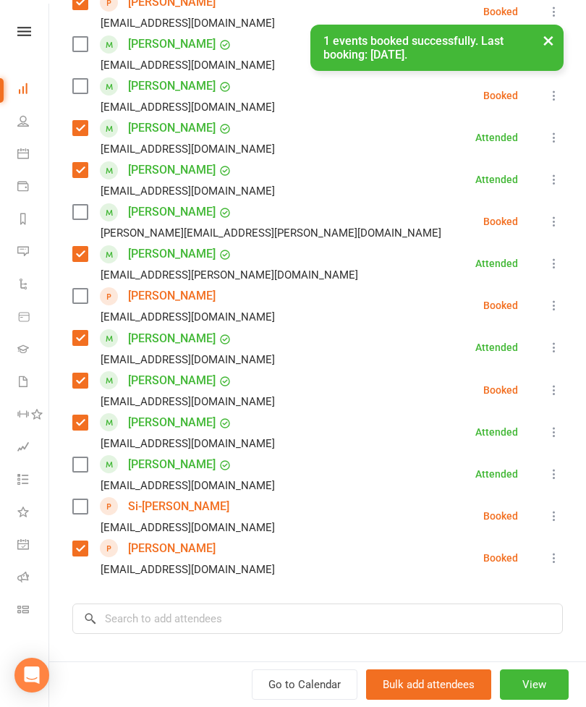
click at [85, 213] on label at bounding box center [79, 212] width 14 height 14
click at [225, 608] on input "search" at bounding box center [317, 619] width 491 height 30
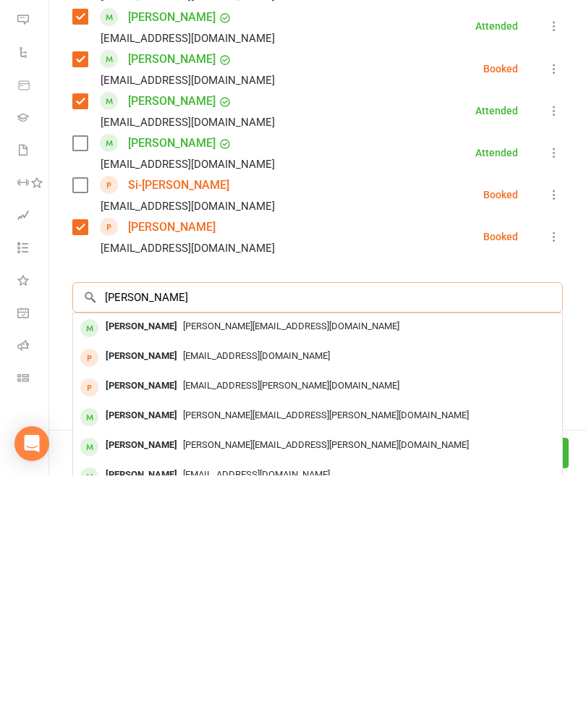
scroll to position [676, 0]
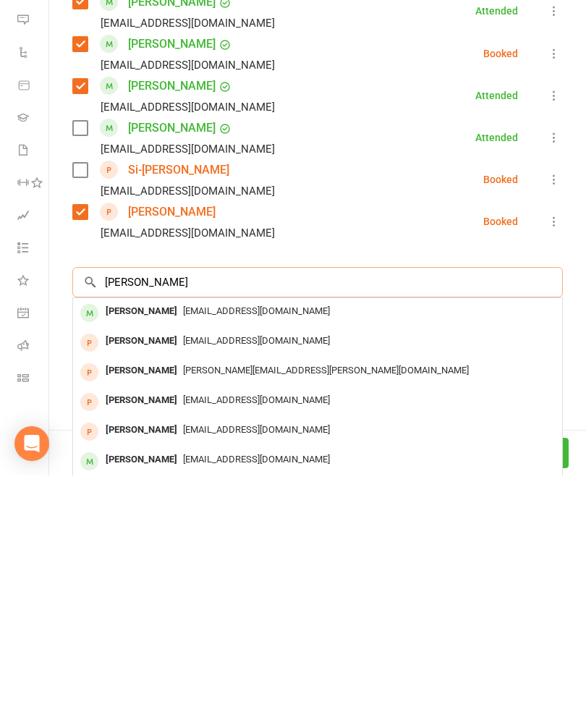
type input "[PERSON_NAME]"
click at [200, 537] on span "[EMAIL_ADDRESS][DOMAIN_NAME]" at bounding box center [256, 542] width 147 height 11
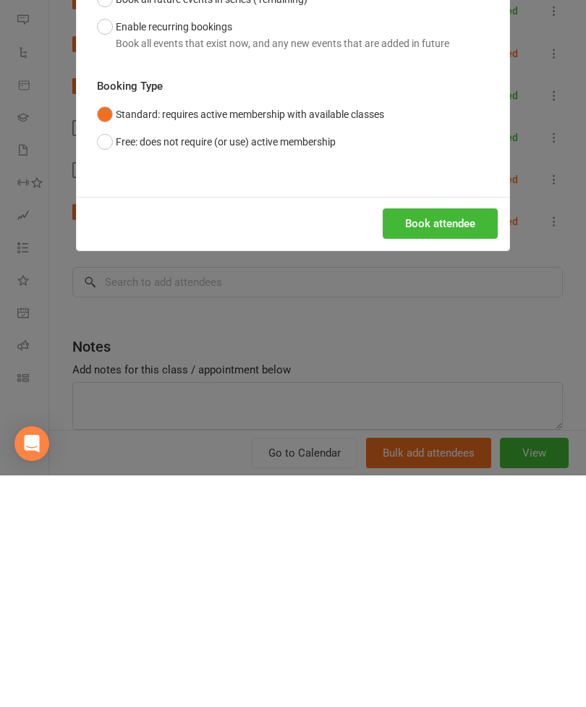
scroll to position [1322, 0]
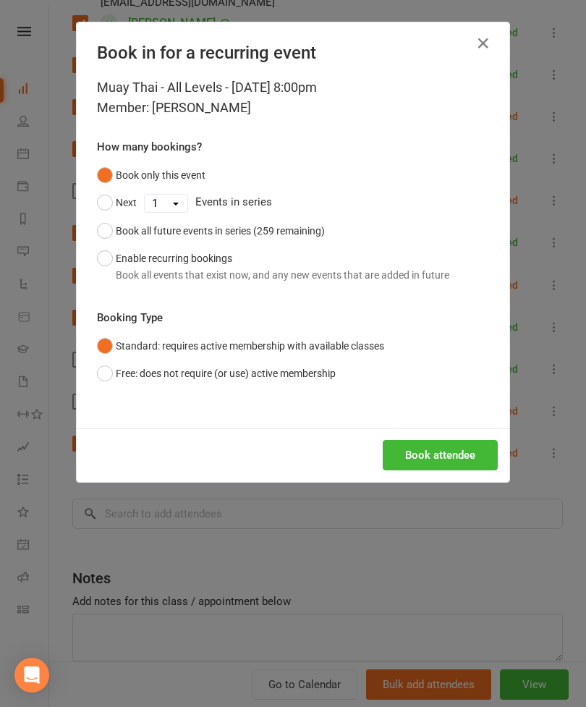
click at [427, 455] on button "Book attendee" at bounding box center [440, 455] width 115 height 30
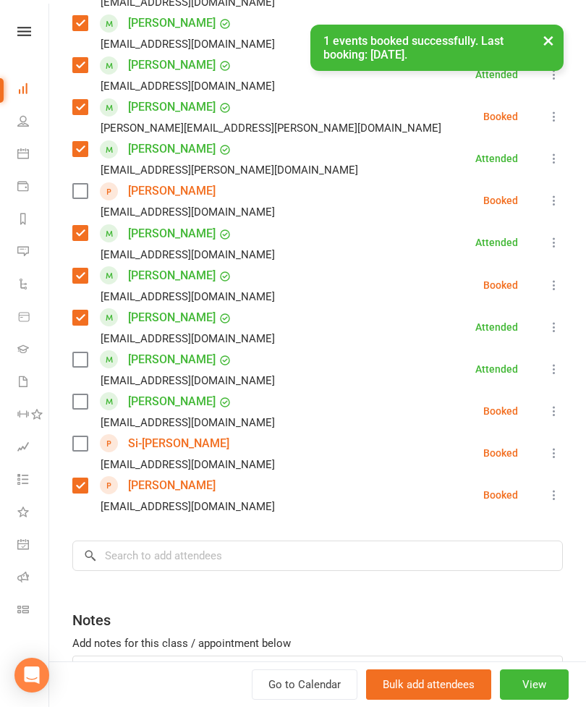
click at [79, 407] on label at bounding box center [79, 402] width 14 height 14
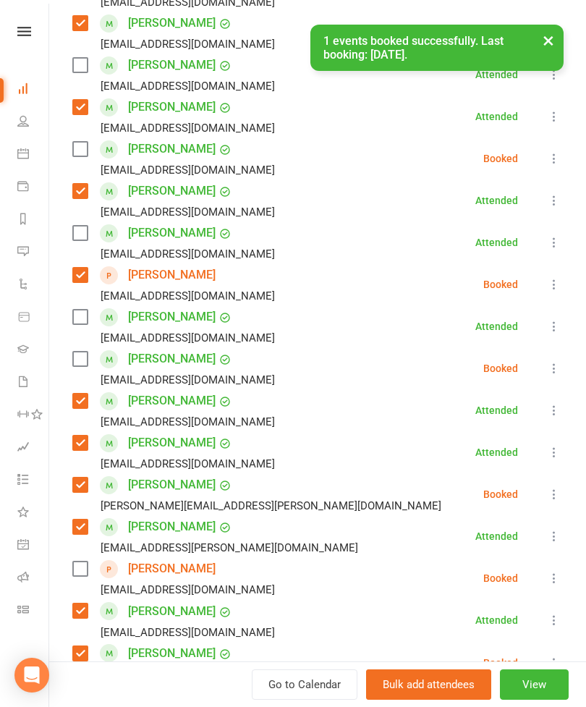
scroll to position [261, 0]
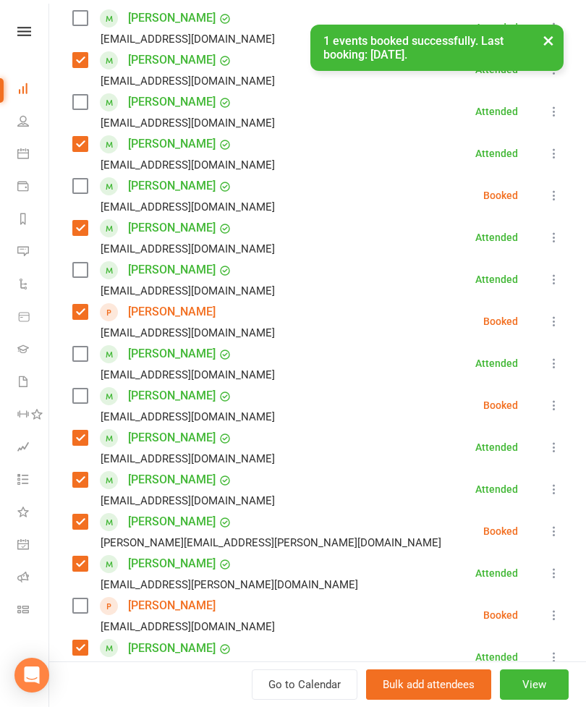
click at [86, 270] on label at bounding box center [79, 270] width 14 height 14
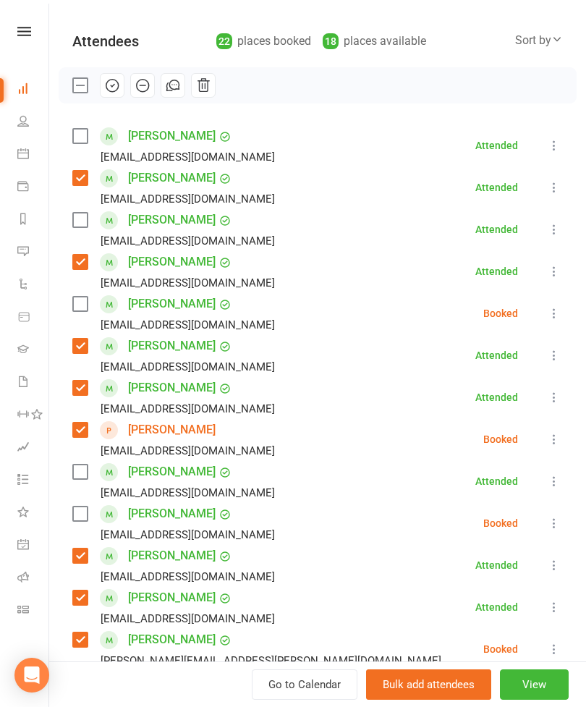
scroll to position [146, 0]
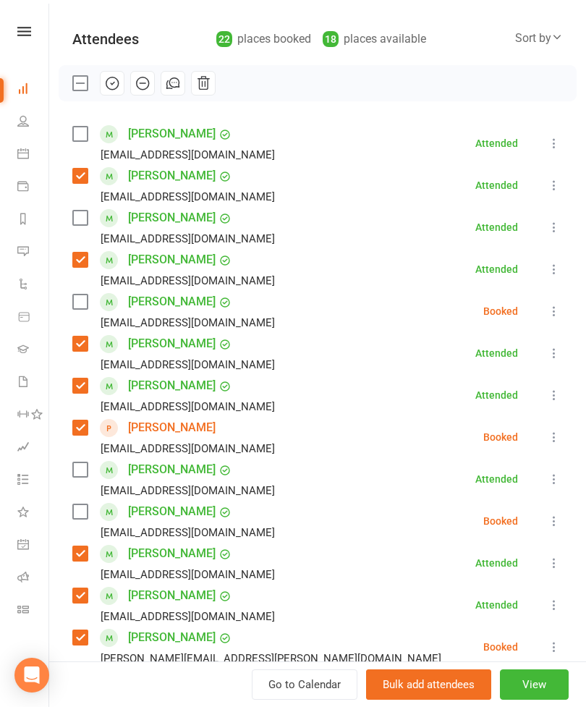
click at [87, 217] on label at bounding box center [79, 218] width 14 height 14
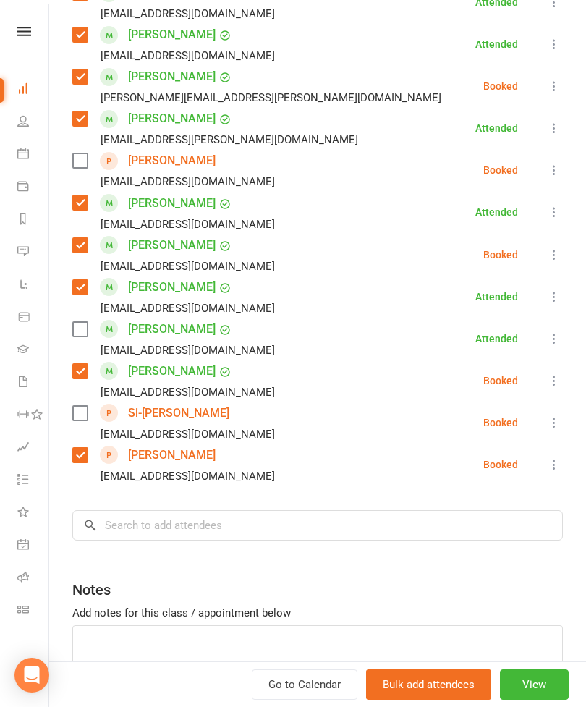
scroll to position [722, 0]
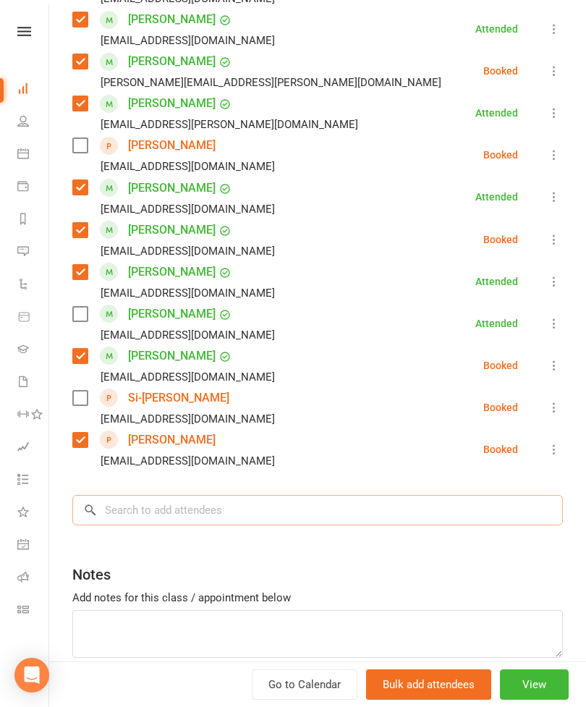
click at [245, 511] on input "search" at bounding box center [317, 510] width 491 height 30
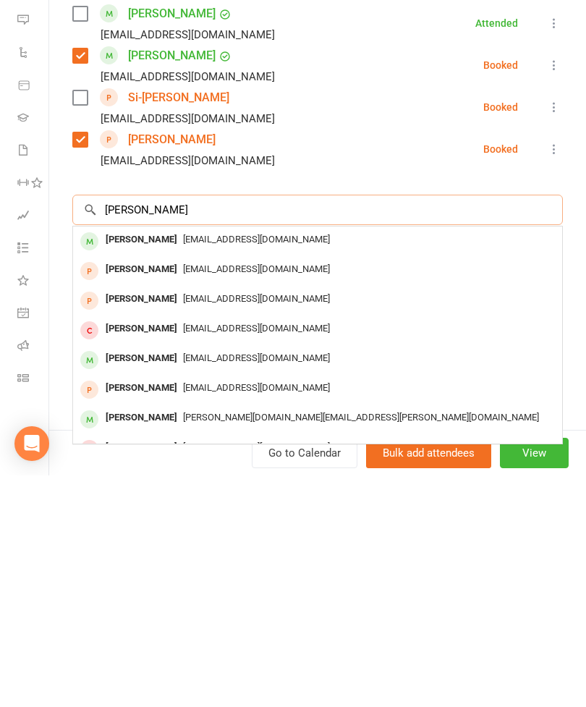
scroll to position [791, 0]
type input "[PERSON_NAME]"
click at [139, 461] on div "[PERSON_NAME]" at bounding box center [141, 471] width 83 height 21
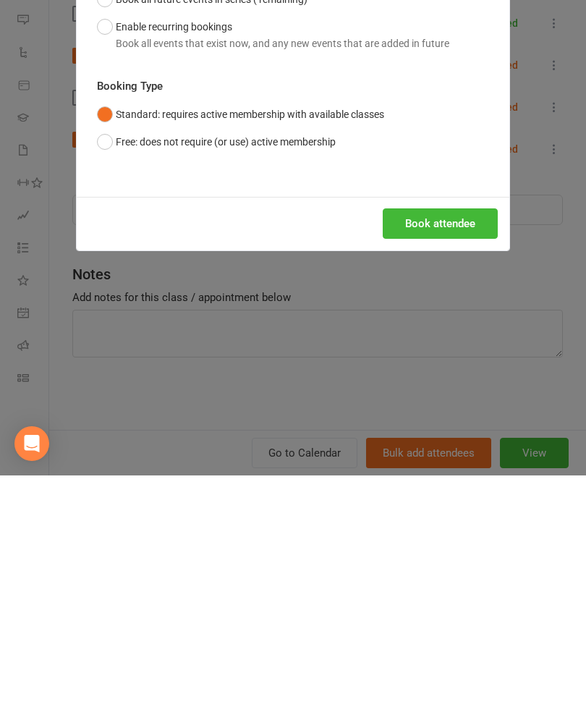
scroll to position [1544, 0]
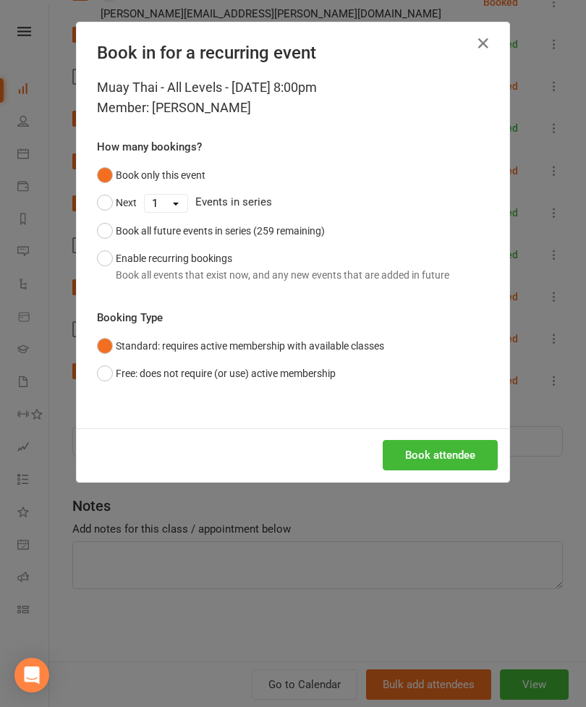
click at [432, 453] on button "Book attendee" at bounding box center [440, 455] width 115 height 30
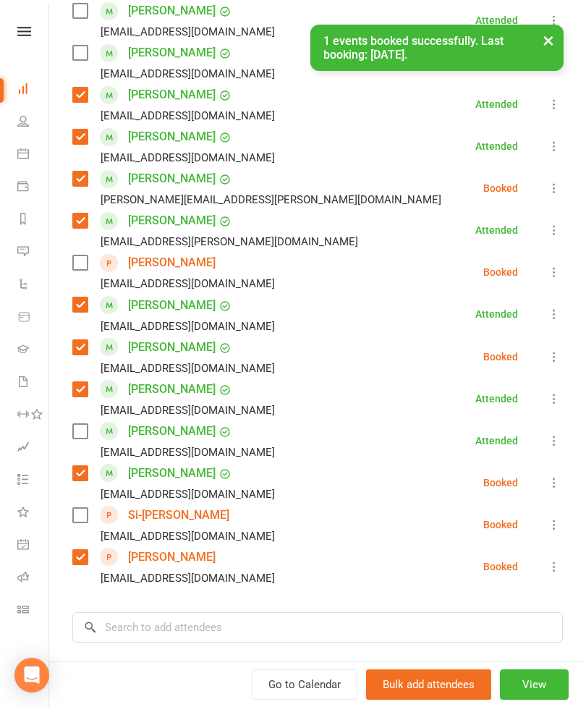
scroll to position [537, 0]
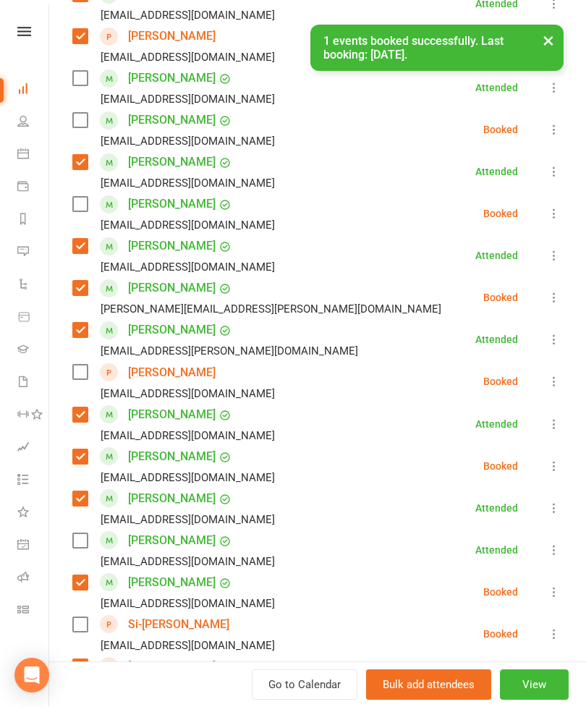
click at [83, 211] on label at bounding box center [79, 204] width 14 height 14
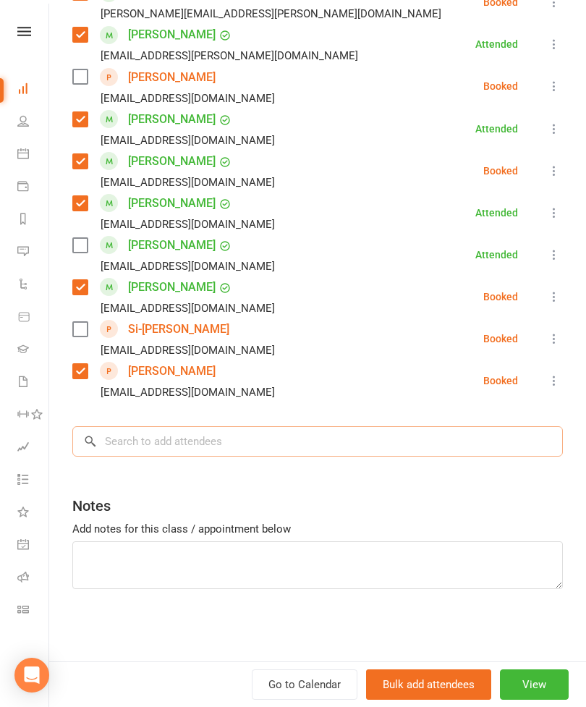
click at [309, 440] on input "search" at bounding box center [317, 441] width 491 height 30
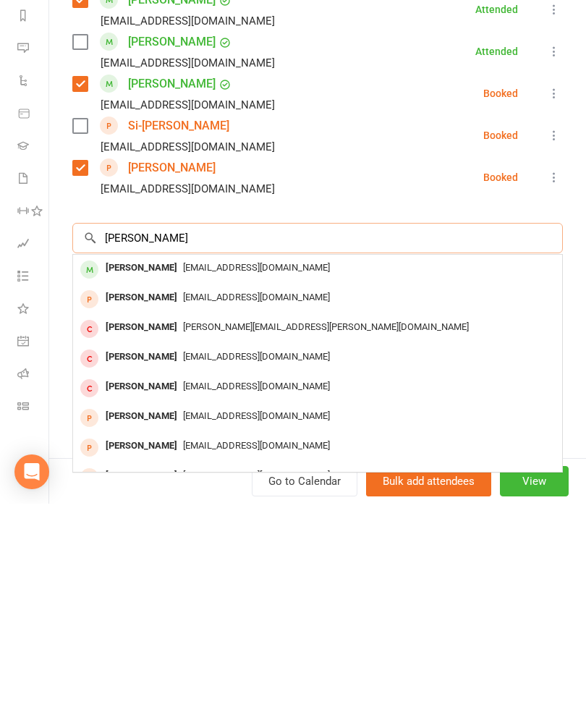
type input "[PERSON_NAME]"
click at [198, 461] on div "[EMAIL_ADDRESS][DOMAIN_NAME]" at bounding box center [318, 471] width 478 height 21
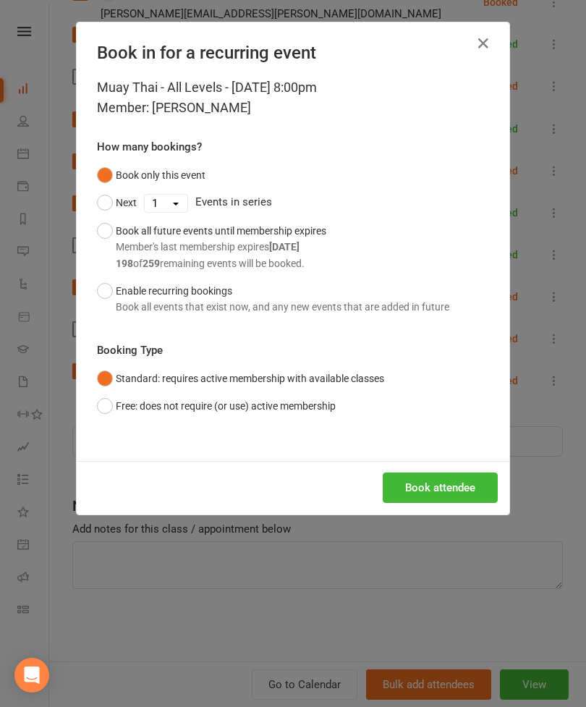
click at [422, 483] on button "Book attendee" at bounding box center [440, 488] width 115 height 30
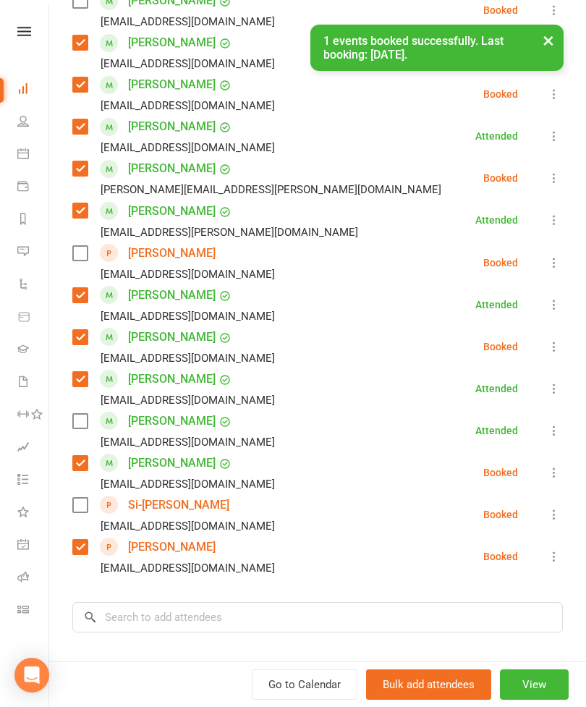
scroll to position [345, 0]
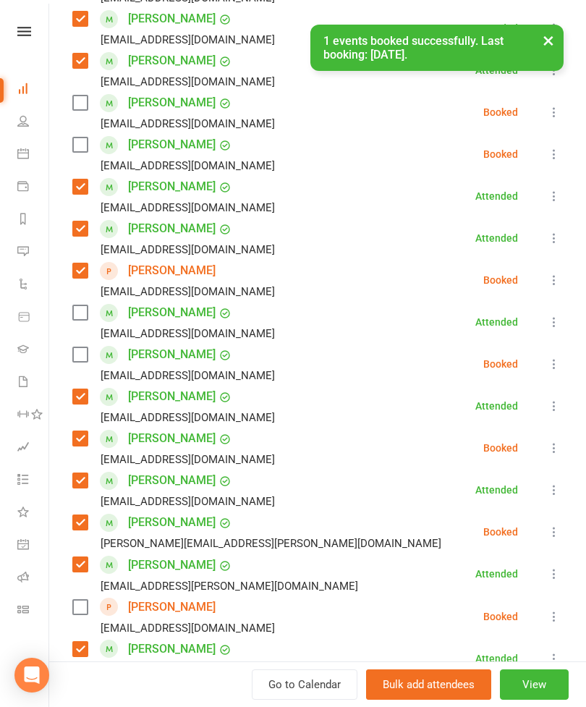
click at [95, 140] on div "[PERSON_NAME] [EMAIL_ADDRESS][DOMAIN_NAME]" at bounding box center [176, 154] width 209 height 42
click at [81, 146] on label at bounding box center [79, 145] width 14 height 14
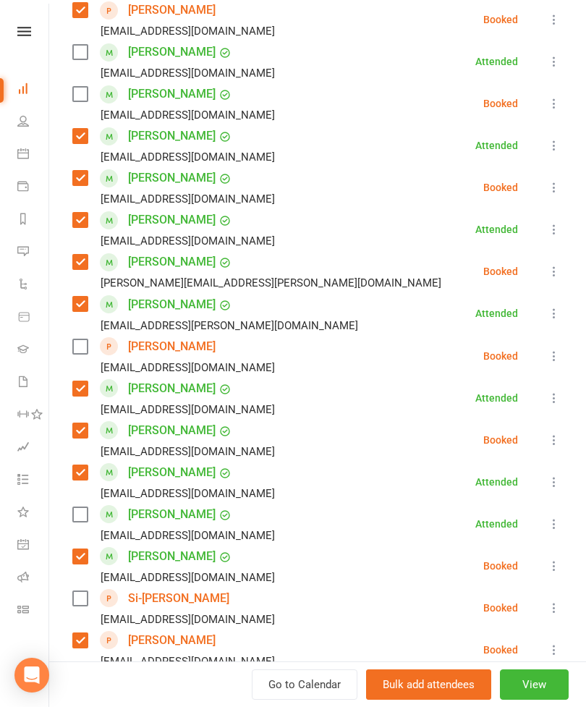
scroll to position [601, 0]
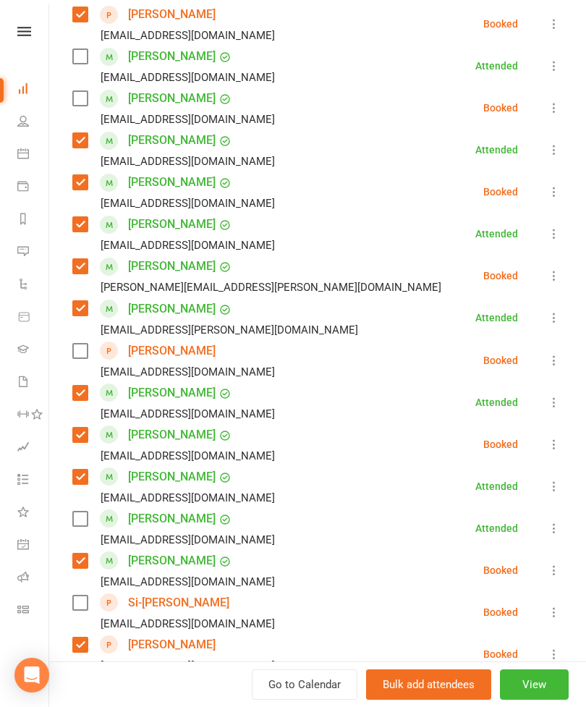
click at [79, 348] on label at bounding box center [79, 351] width 14 height 14
click at [74, 600] on label at bounding box center [79, 603] width 14 height 14
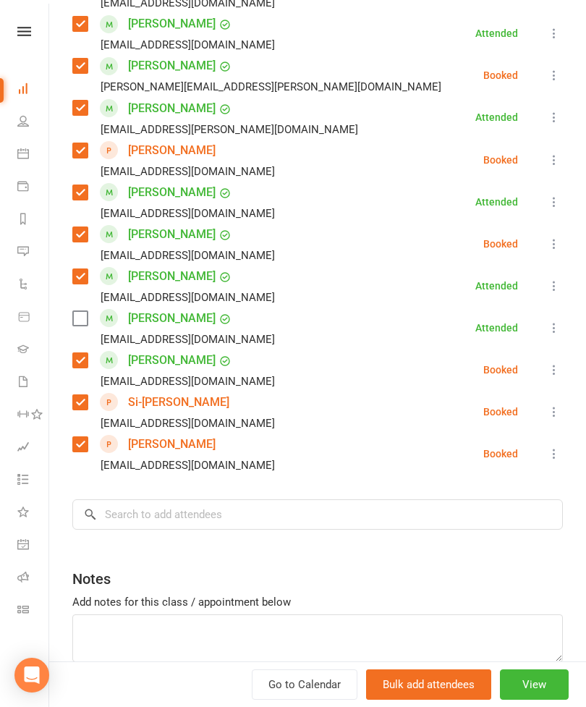
click at [81, 325] on label at bounding box center [79, 318] width 14 height 14
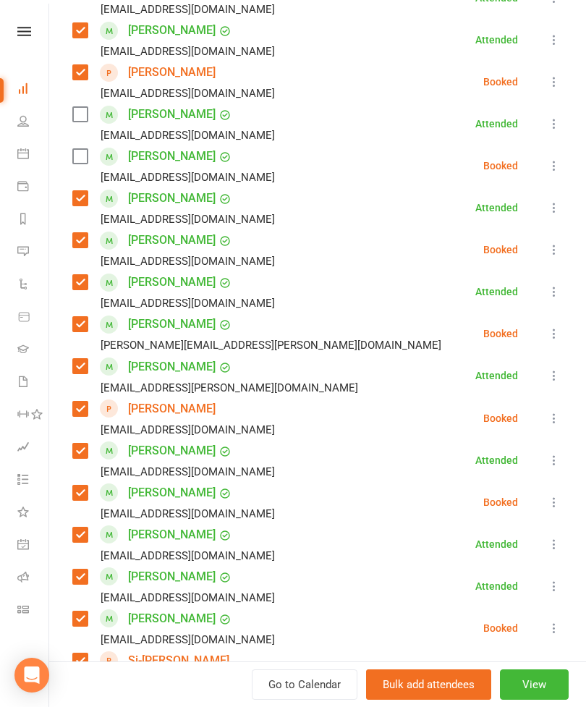
scroll to position [542, 0]
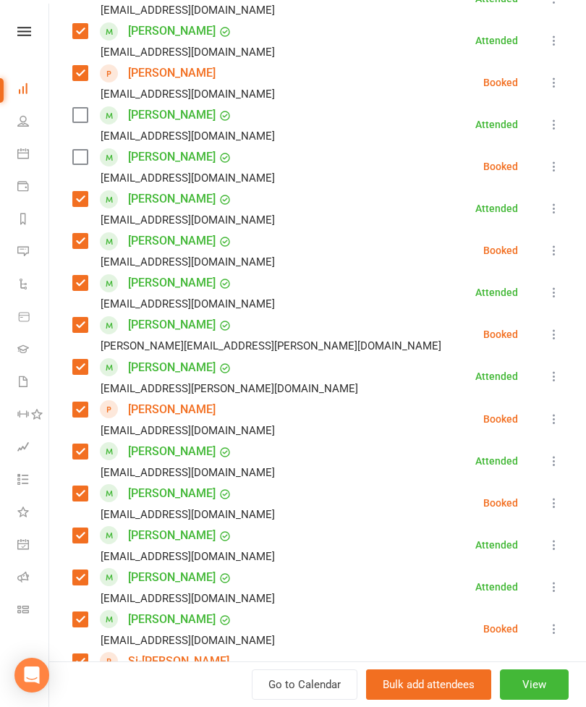
click at [87, 111] on label at bounding box center [79, 115] width 14 height 14
click at [77, 164] on label at bounding box center [79, 157] width 14 height 14
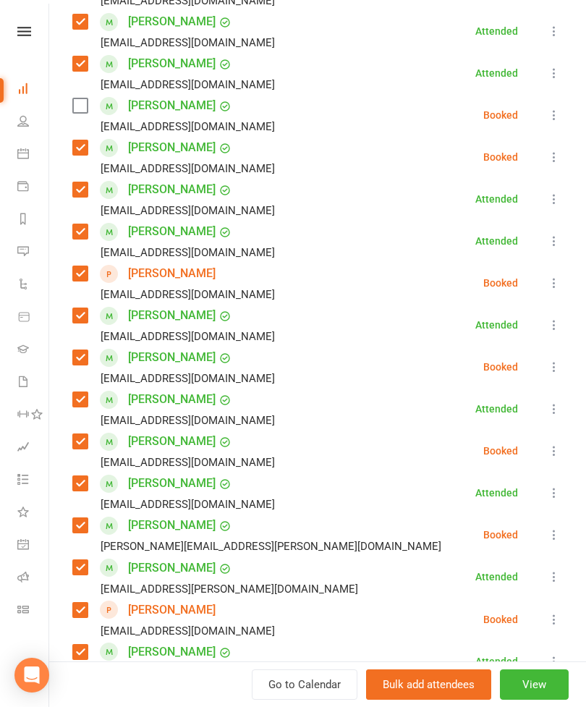
scroll to position [112, 0]
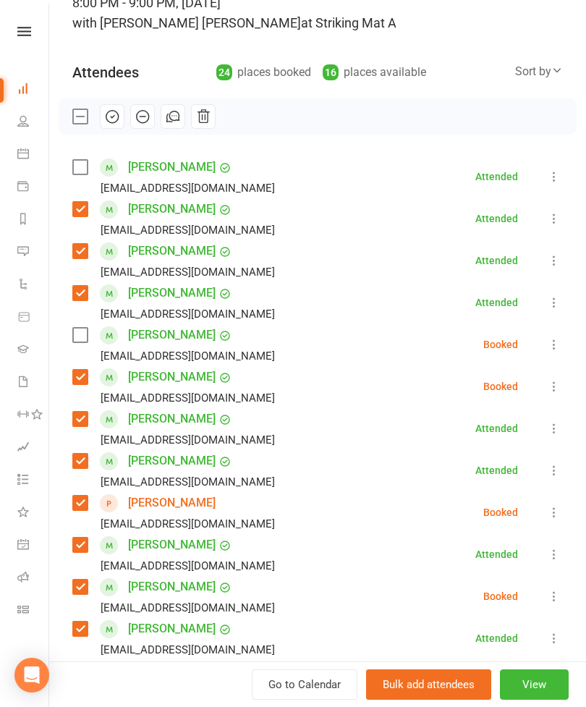
click at [83, 168] on label at bounding box center [79, 167] width 14 height 14
click at [87, 329] on label at bounding box center [79, 335] width 14 height 14
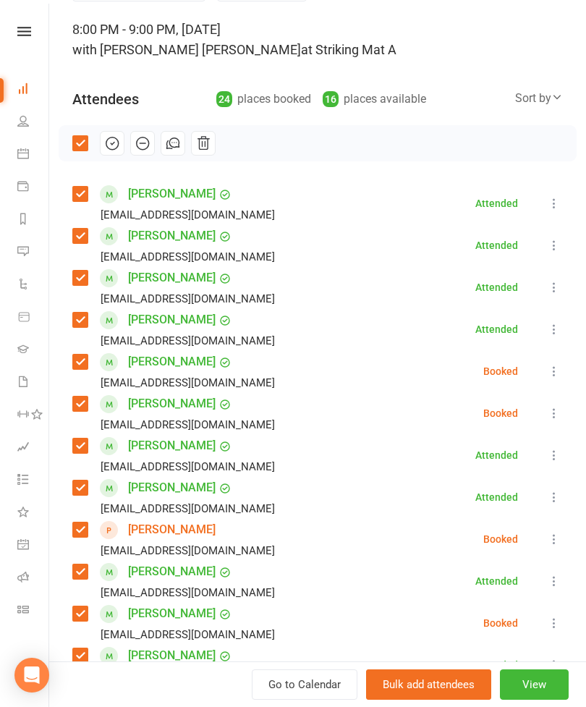
scroll to position [85, 0]
click at [114, 154] on button "button" at bounding box center [112, 143] width 25 height 25
